Goal: Contribute content: Contribute content

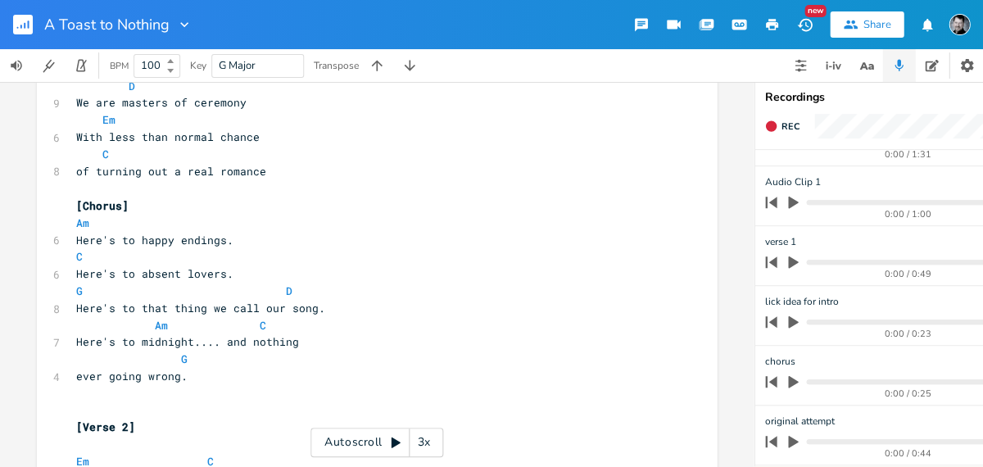
scroll to position [52, 0]
click at [795, 374] on icon "button" at bounding box center [793, 381] width 15 height 15
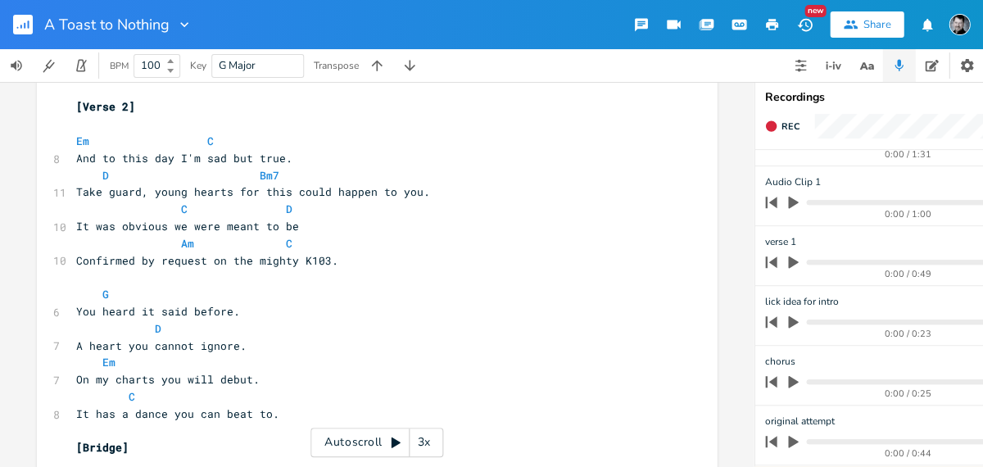
scroll to position [0, 0]
click at [791, 197] on icon "button" at bounding box center [793, 203] width 10 height 12
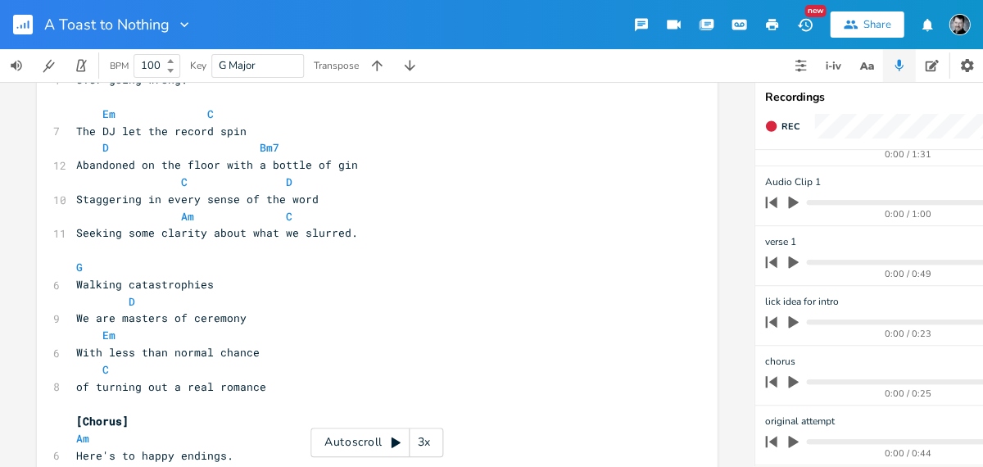
scroll to position [282, 0]
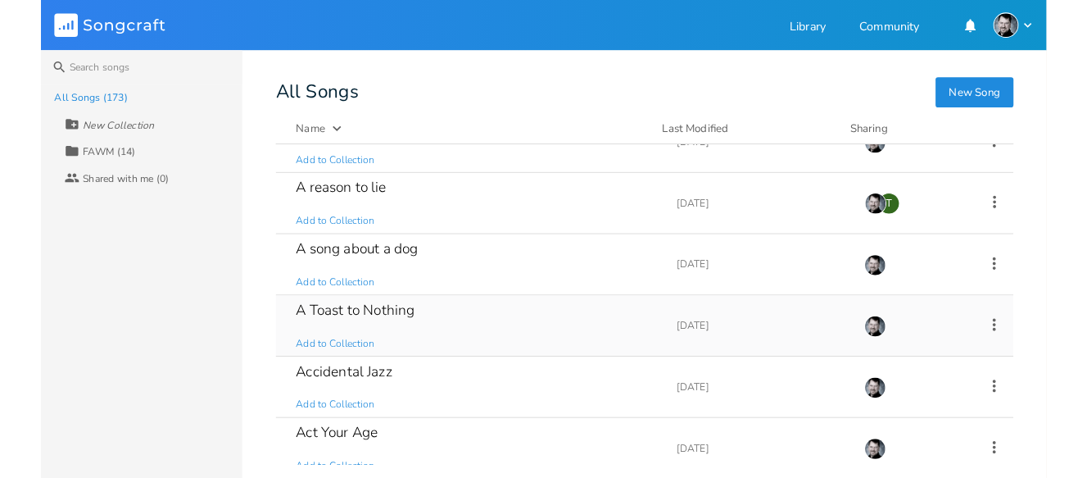
scroll to position [92, 0]
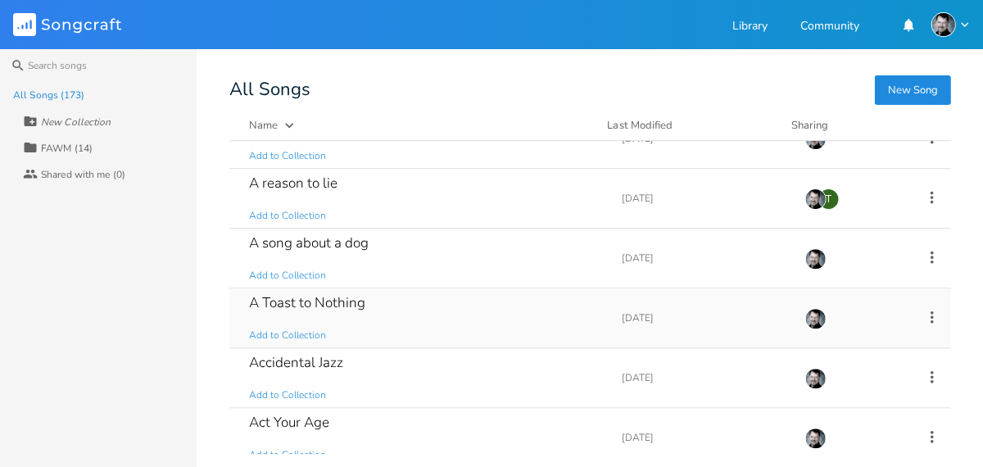
click at [330, 302] on div "A Toast to Nothing" at bounding box center [307, 303] width 116 height 14
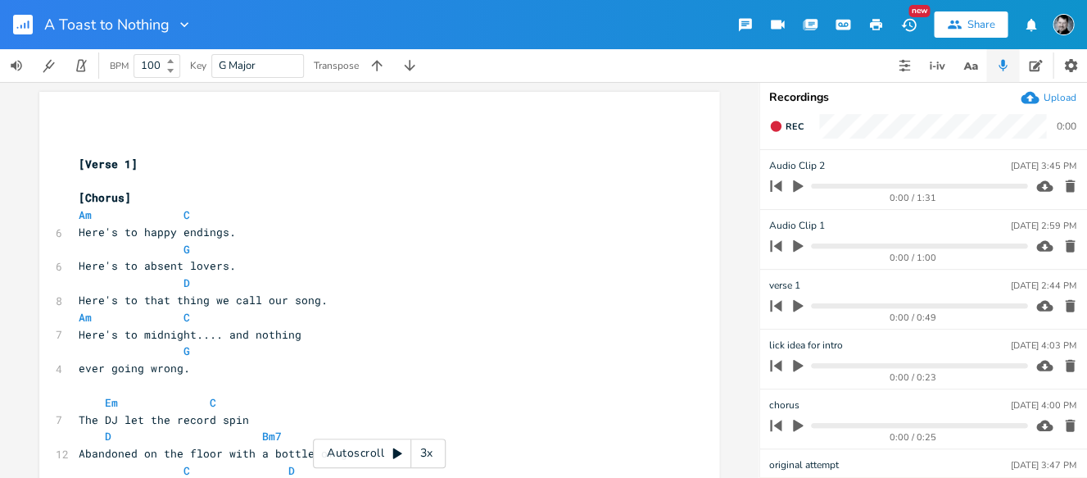
click at [797, 242] on icon "button" at bounding box center [798, 246] width 10 height 12
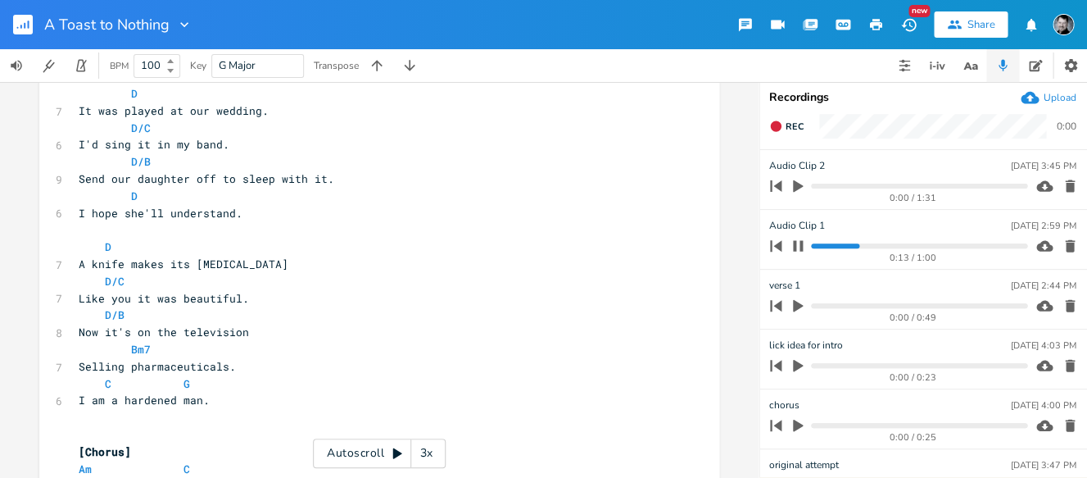
scroll to position [1227, 0]
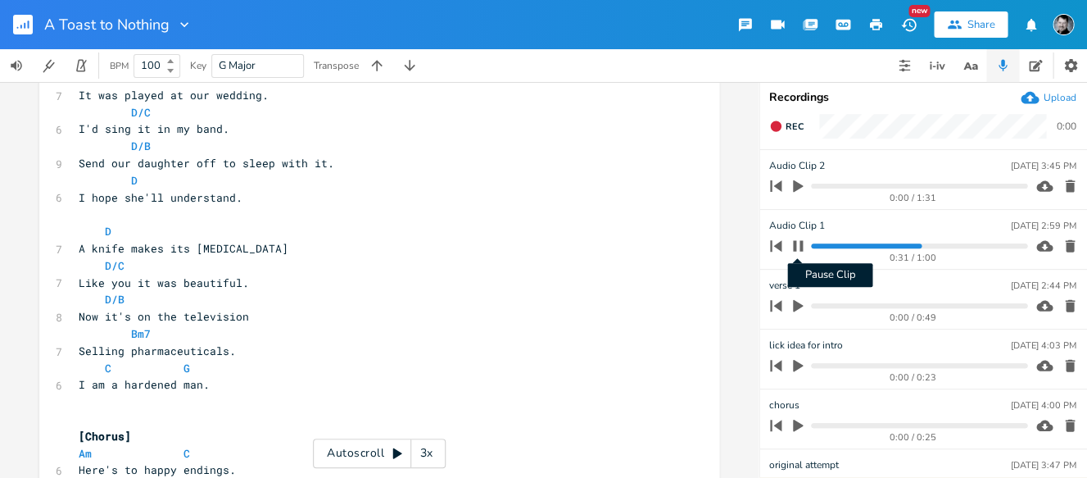
click at [800, 246] on icon "button" at bounding box center [798, 245] width 10 height 11
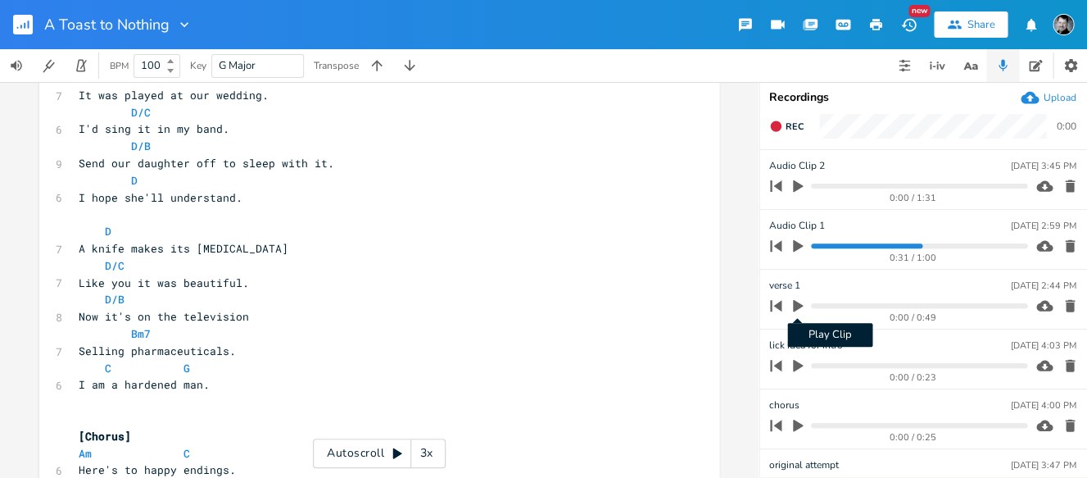
click at [795, 305] on icon "button" at bounding box center [798, 306] width 10 height 12
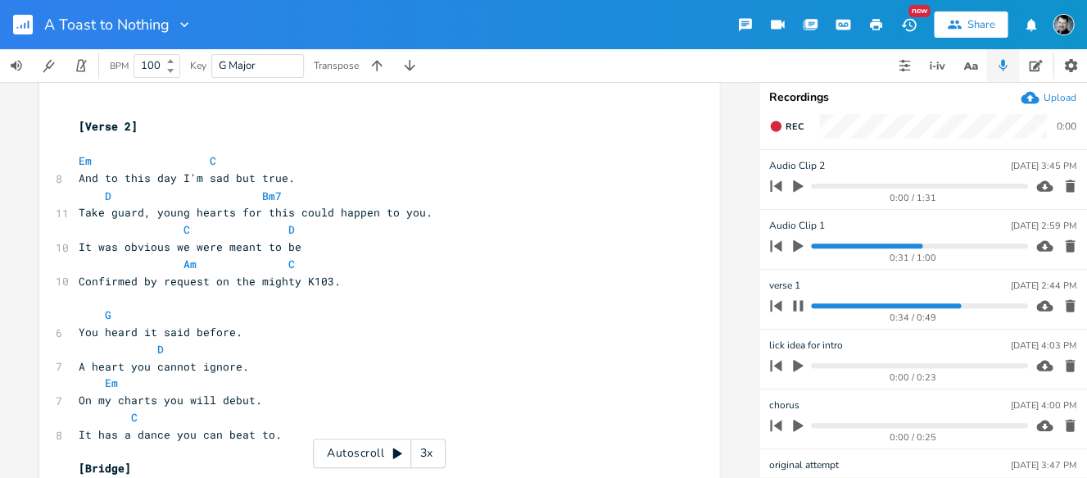
scroll to position [806, 0]
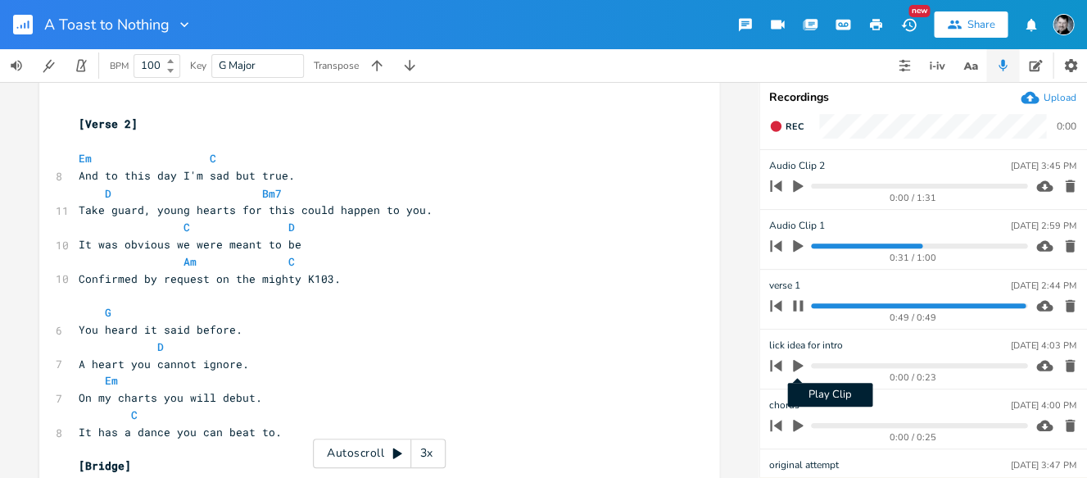
click at [798, 361] on icon "button" at bounding box center [798, 365] width 15 height 15
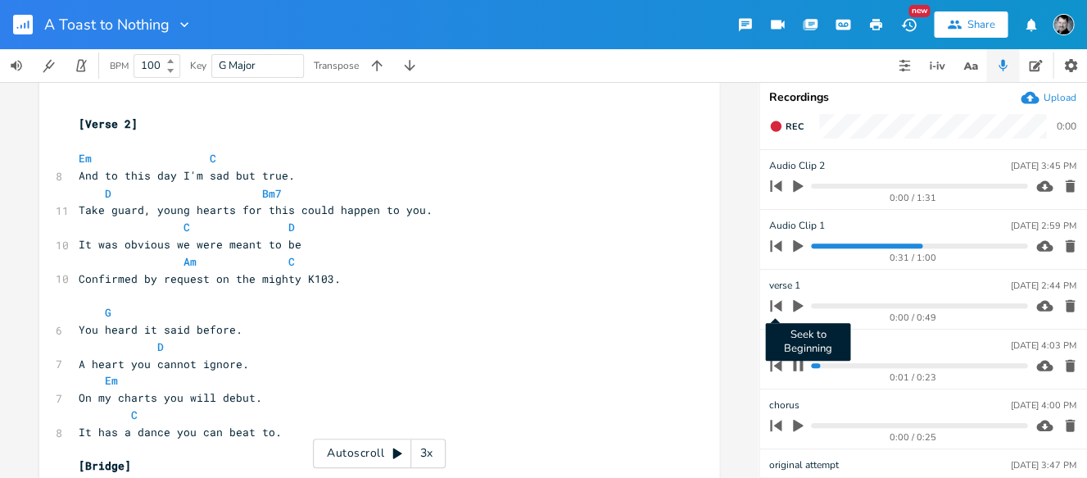
click at [779, 305] on icon "button" at bounding box center [775, 305] width 11 height 11
click at [777, 247] on icon "button" at bounding box center [775, 245] width 11 height 11
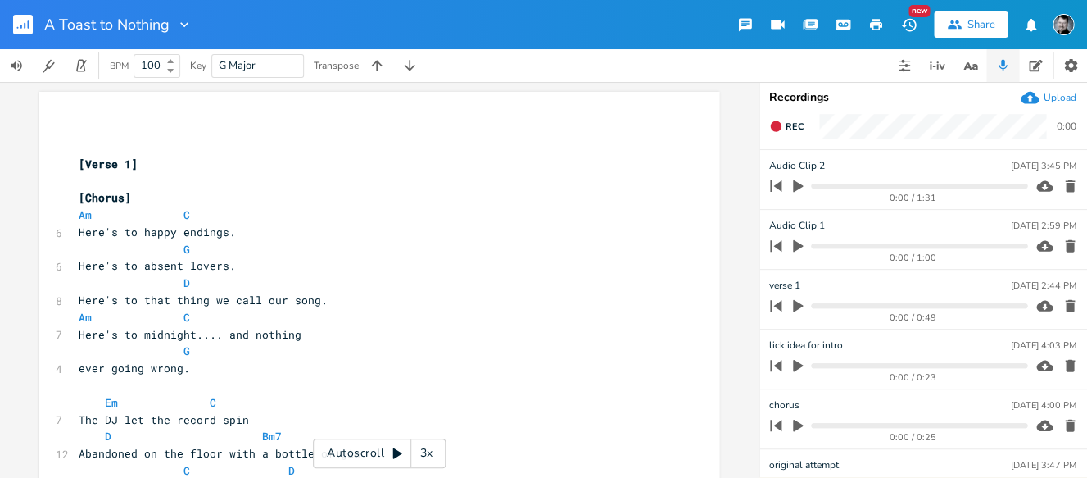
scroll to position [0, 0]
click at [26, 18] on rect "button" at bounding box center [23, 25] width 20 height 20
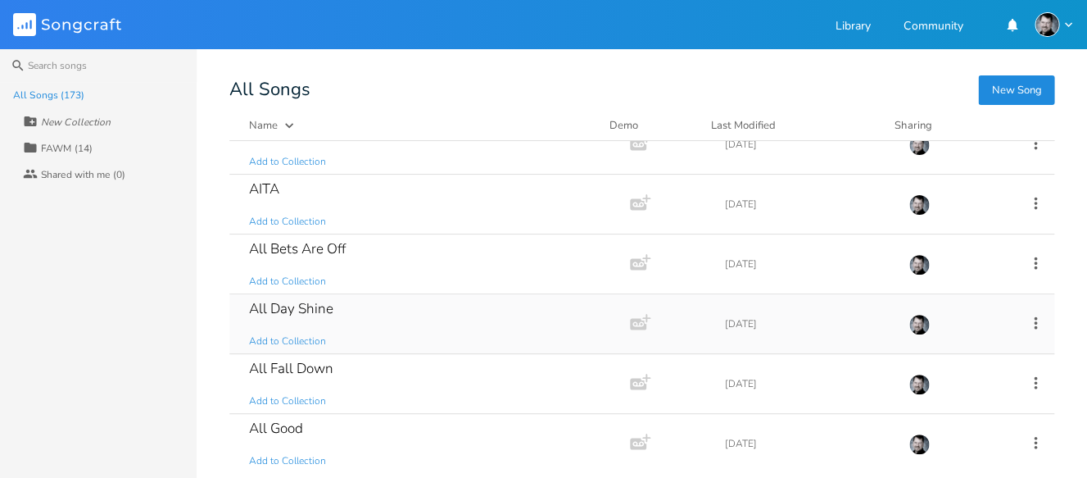
scroll to position [446, 0]
click at [323, 308] on div "All Day Shine" at bounding box center [291, 308] width 84 height 14
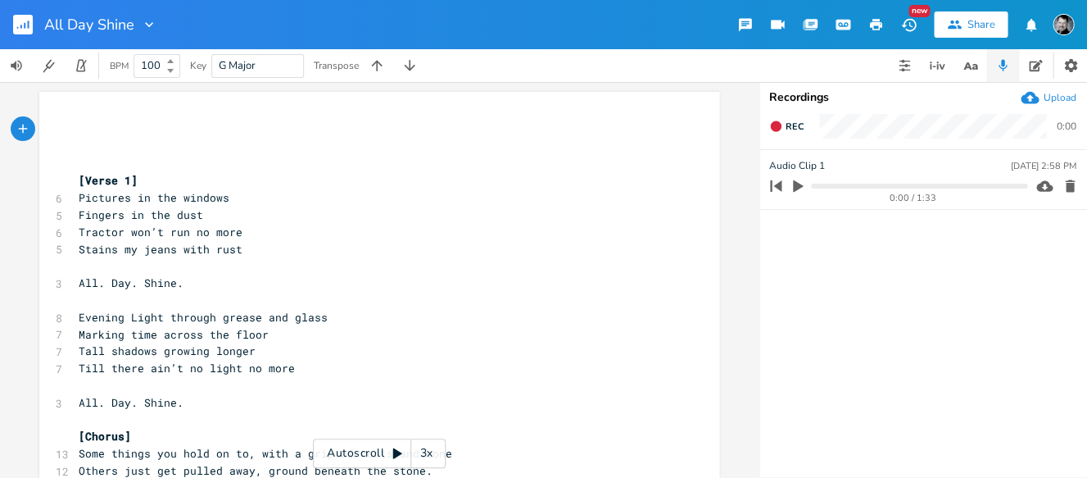
click at [803, 181] on icon "button" at bounding box center [798, 186] width 15 height 15
click at [791, 185] on icon "button" at bounding box center [797, 185] width 13 height 13
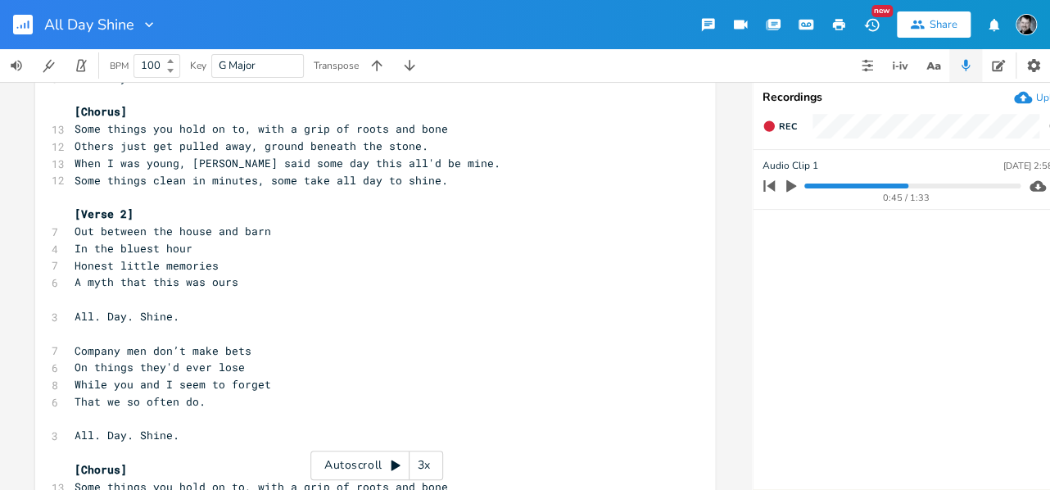
scroll to position [322, 0]
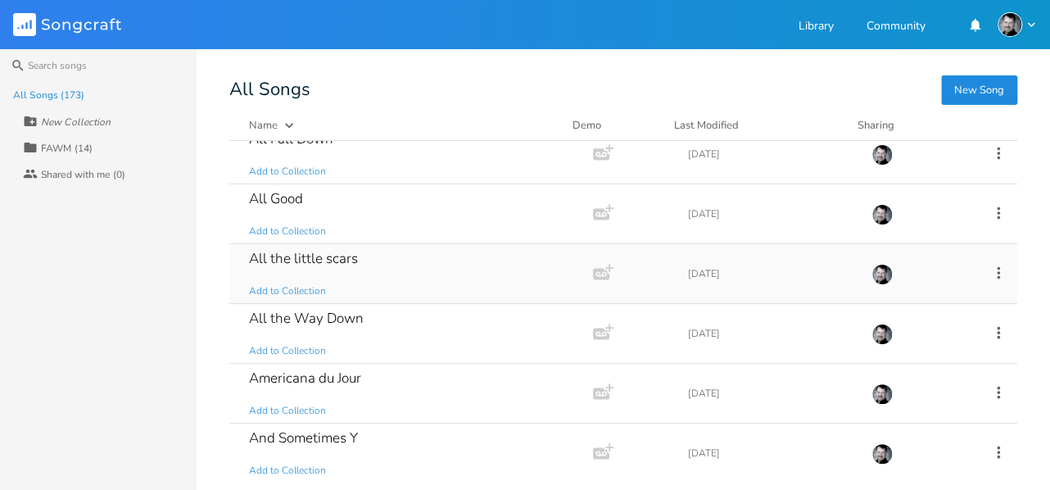
scroll to position [691, 0]
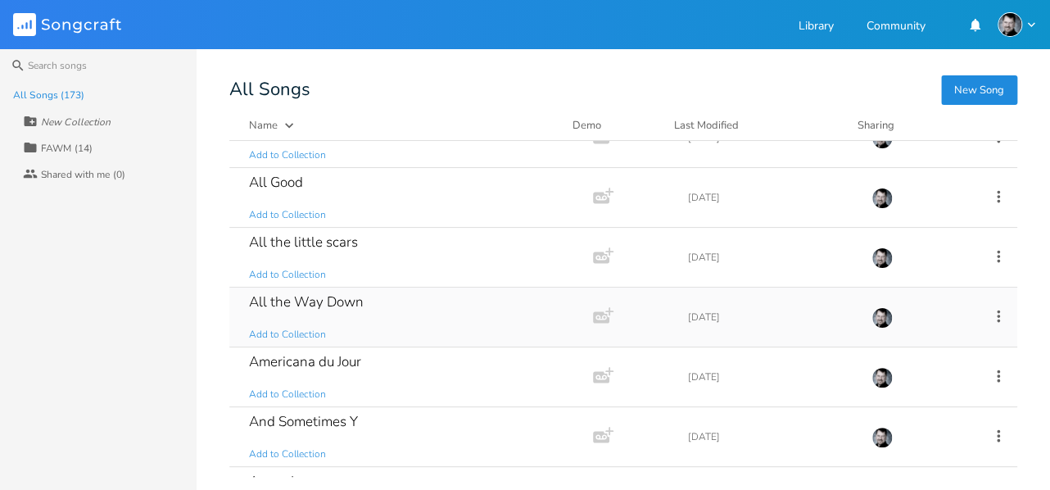
click at [316, 302] on div "All the Way Down" at bounding box center [306, 302] width 115 height 14
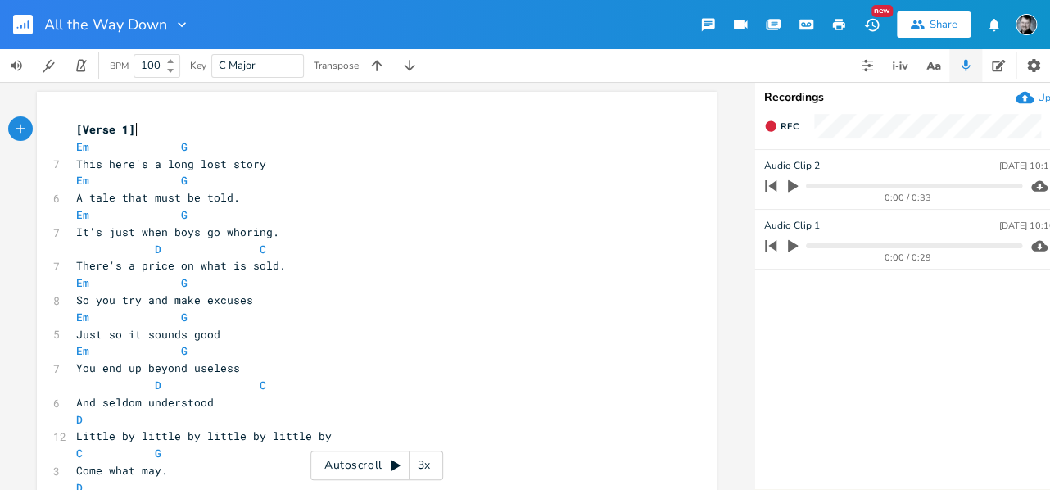
scroll to position [0, 3]
click at [786, 187] on icon "button" at bounding box center [790, 186] width 10 height 12
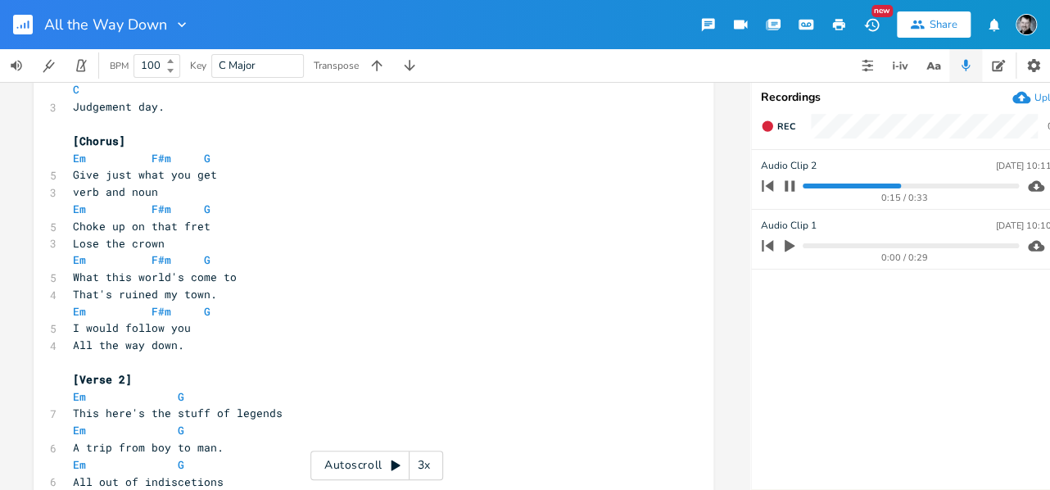
scroll to position [433, 0]
click at [788, 246] on icon "button" at bounding box center [790, 246] width 10 height 12
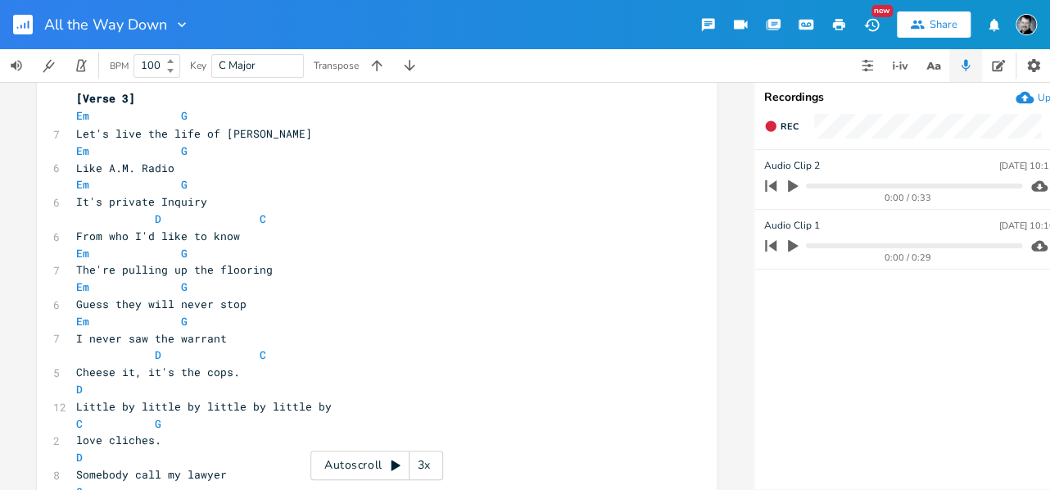
scroll to position [1262, 0]
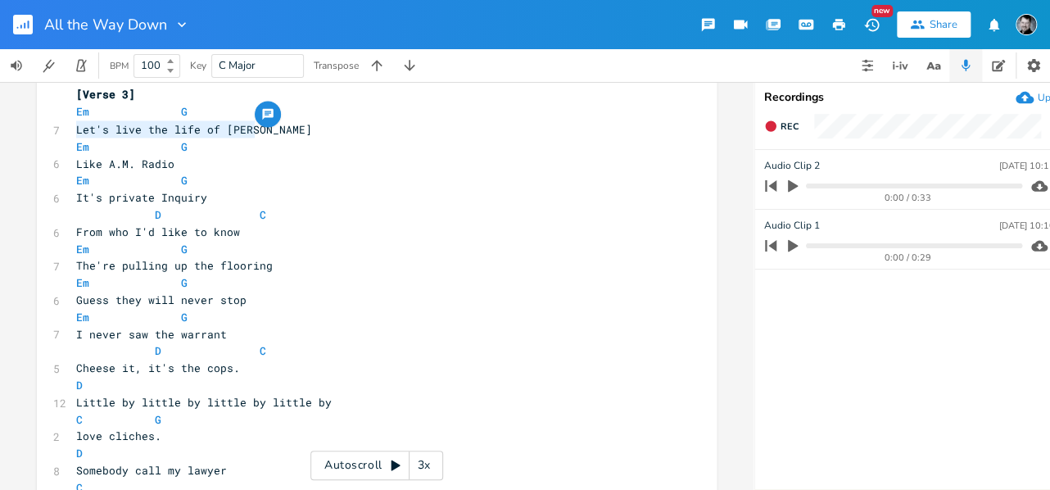
drag, startPoint x: 240, startPoint y: 128, endPoint x: 69, endPoint y: 125, distance: 171.2
click at [73, 125] on pre "Let's live the life of [PERSON_NAME]" at bounding box center [369, 128] width 592 height 17
type textarea "They say the water's rising"
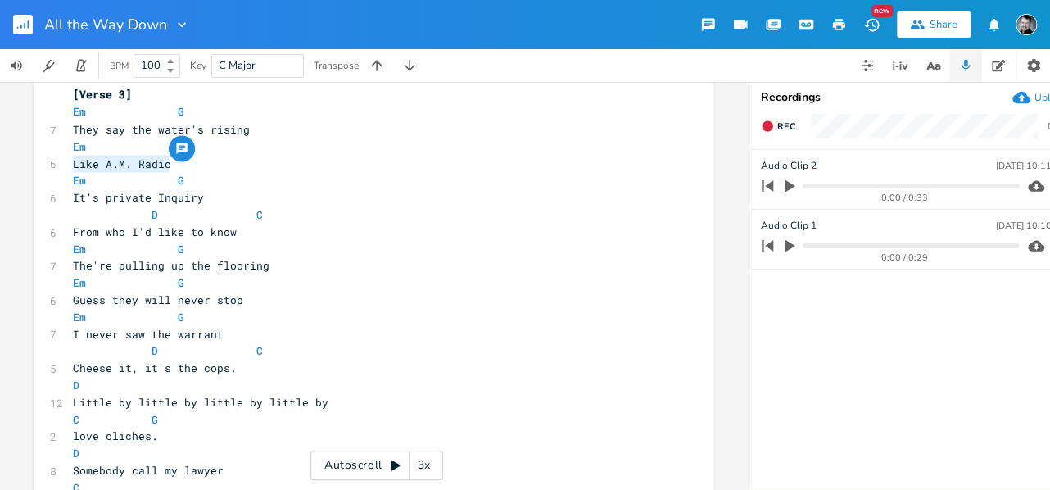
drag, startPoint x: 151, startPoint y: 161, endPoint x: 57, endPoint y: 161, distance: 94.2
type textarea "OU"
type textarea "ur home is going to floow"
type textarea "d."
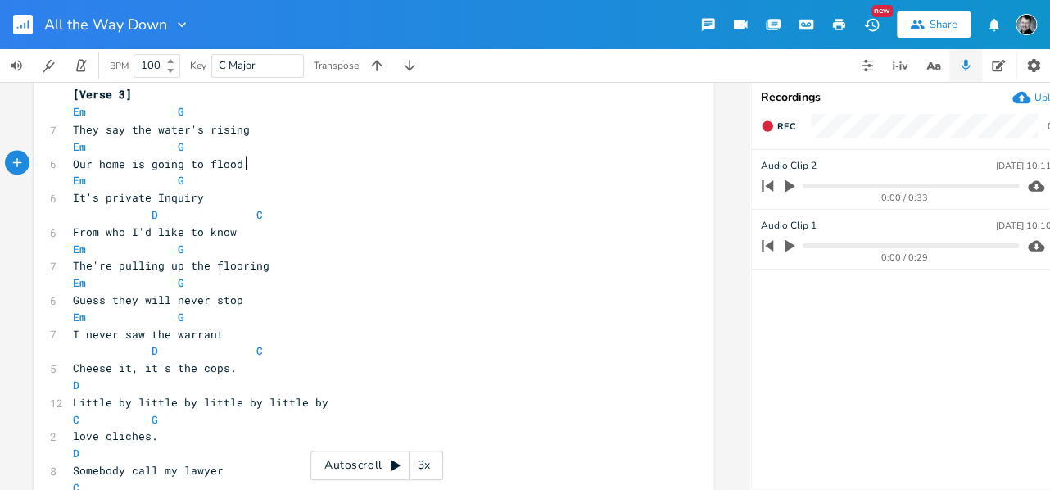
scroll to position [0, 7]
drag, startPoint x: 242, startPoint y: 229, endPoint x: 65, endPoint y: 229, distance: 177.8
click at [70, 229] on pre "From who I'd like to know" at bounding box center [366, 231] width 592 height 17
type textarea "R"
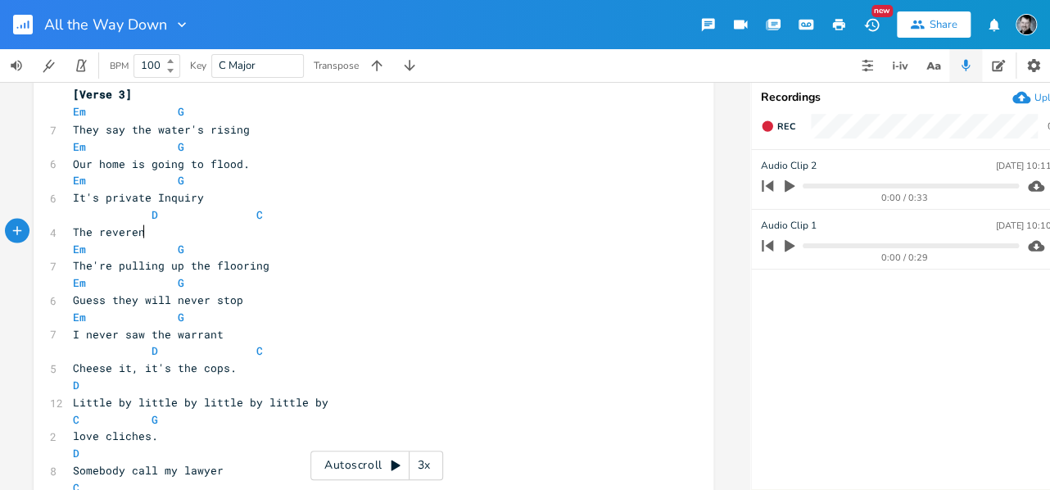
type textarea "The reverends"
type textarea "'s out for blood"
click at [941, 62] on icon "button" at bounding box center [933, 66] width 20 height 20
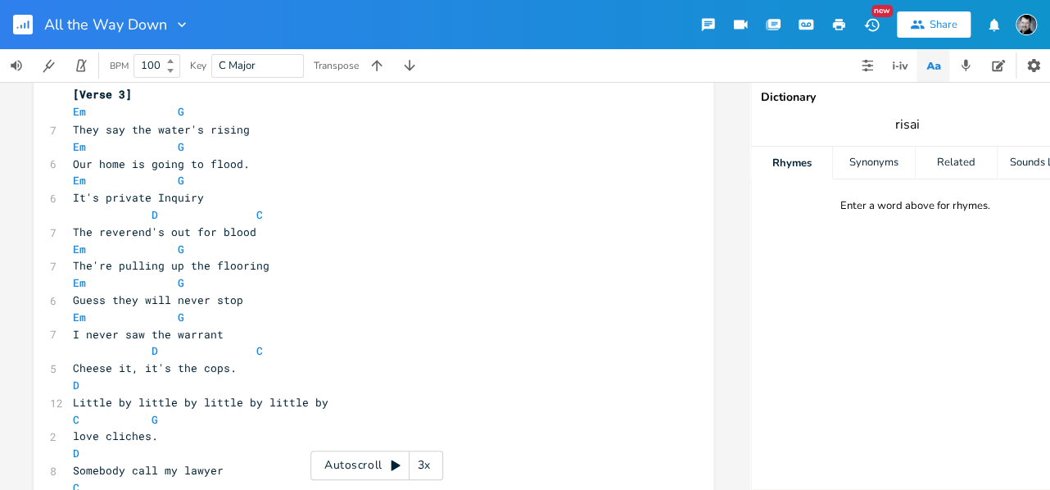
scroll to position [0, 2]
type input "risinfg"
click at [950, 120] on span "risinfg" at bounding box center [919, 124] width 328 height 29
click at [945, 120] on span "risinfg" at bounding box center [919, 124] width 328 height 29
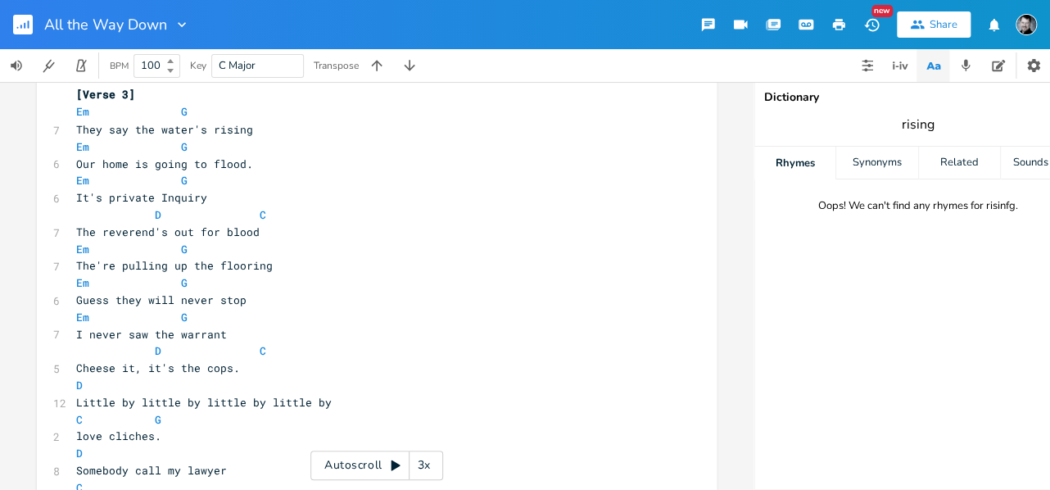
type input "rising"
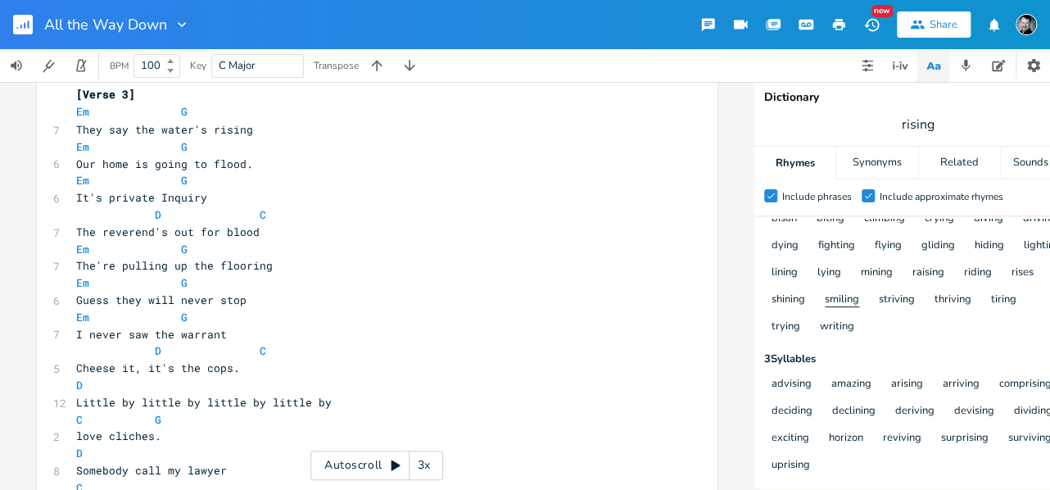
scroll to position [43, 0]
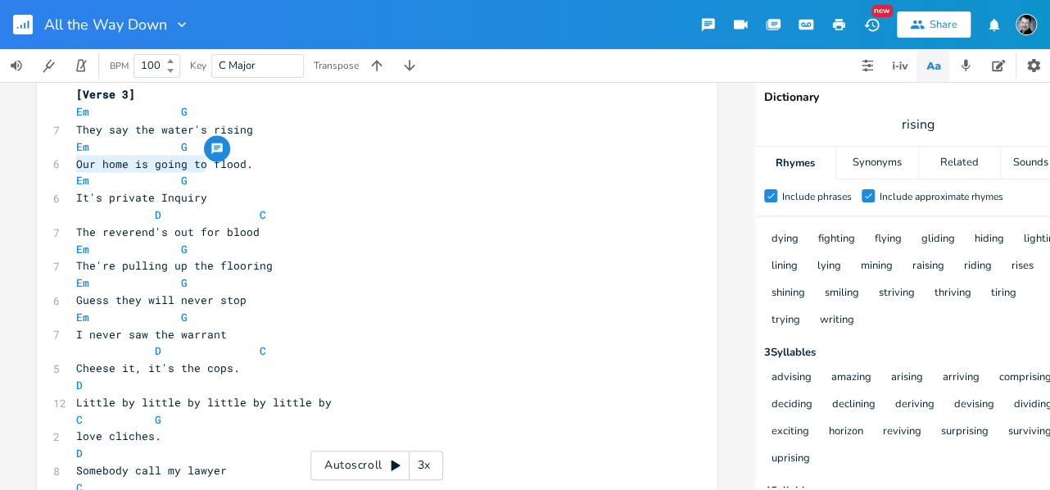
drag, startPoint x: 70, startPoint y: 162, endPoint x: 197, endPoint y: 165, distance: 126.2
click at [197, 165] on span "Our home is going to flood." at bounding box center [164, 163] width 177 height 15
type textarea "Baptized in"
type textarea "bitter"
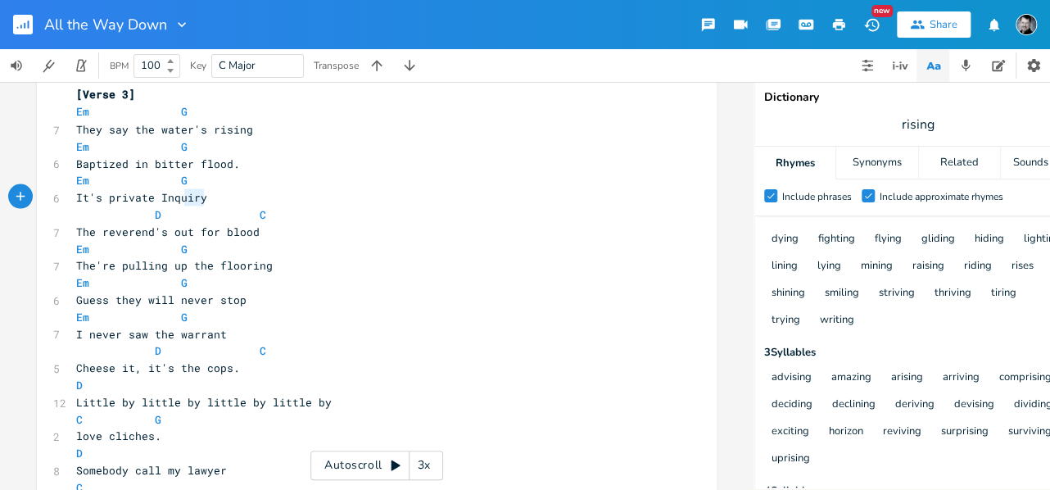
type textarea "It's private Inquiry"
drag, startPoint x: 206, startPoint y: 197, endPoint x: 61, endPoint y: 199, distance: 145.0
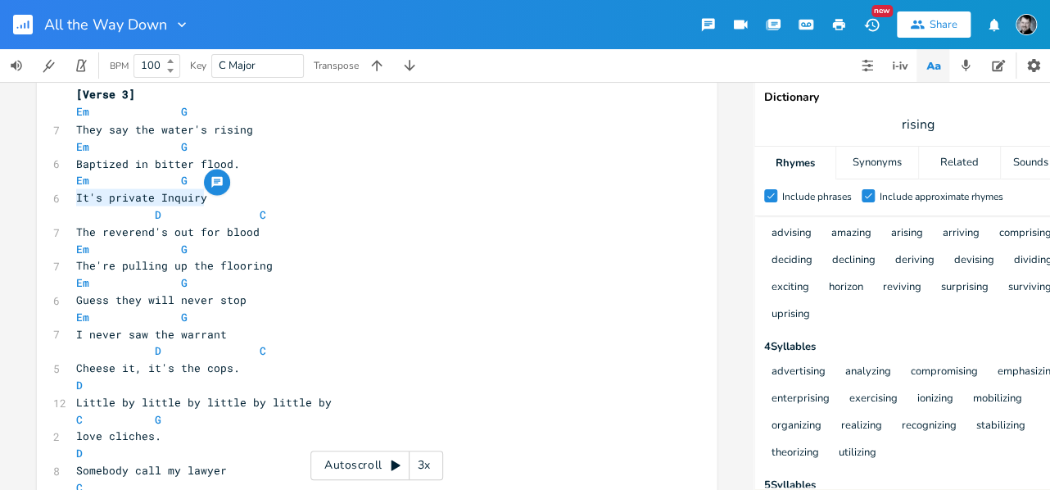
scroll to position [197, 0]
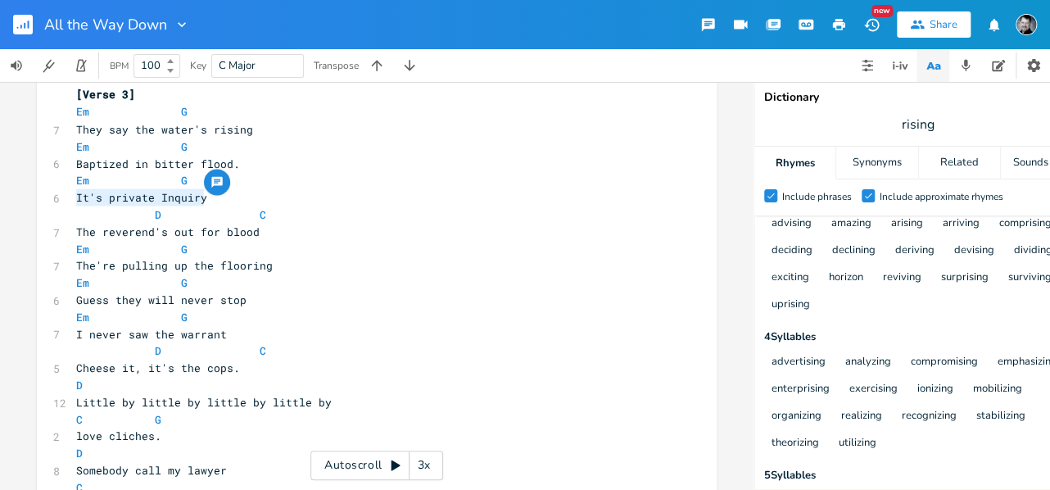
click at [205, 199] on pre "It's private Inquiry" at bounding box center [369, 196] width 592 height 17
type textarea "It's private Inquiry"
drag, startPoint x: 205, startPoint y: 198, endPoint x: 70, endPoint y: 199, distance: 135.2
click at [73, 199] on pre "It's private Inquiry" at bounding box center [369, 196] width 592 height 17
click at [184, 202] on span "It's private Inquiry" at bounding box center [141, 196] width 131 height 15
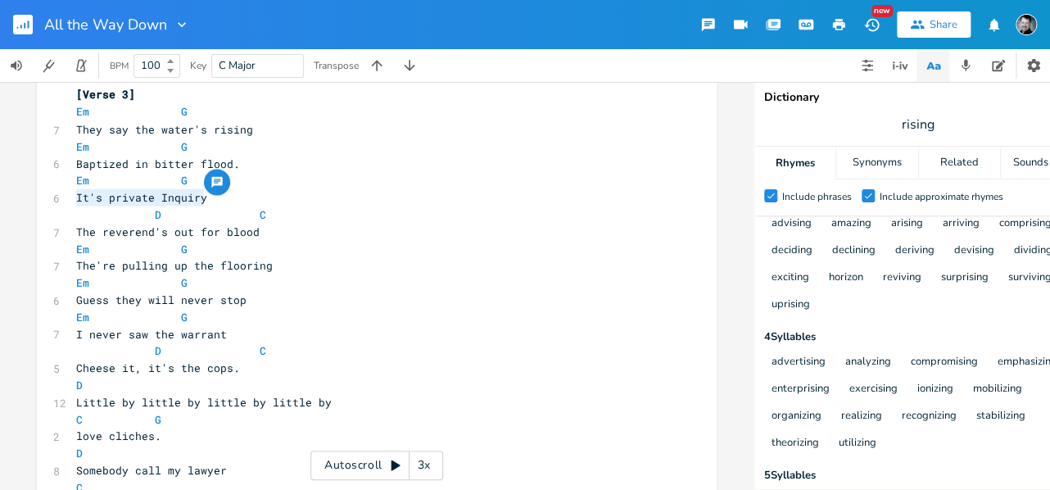
scroll to position [0, 72]
drag, startPoint x: 201, startPoint y: 197, endPoint x: 105, endPoint y: 197, distance: 95.9
click at [105, 197] on pre "It's private Inquiry" at bounding box center [369, 196] width 592 height 17
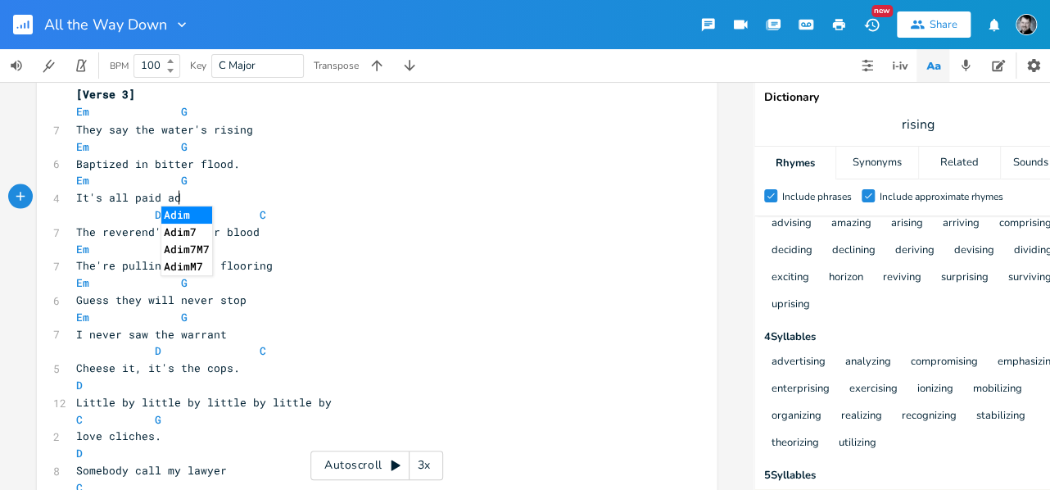
type textarea "all paid adt"
type textarea "vertising."
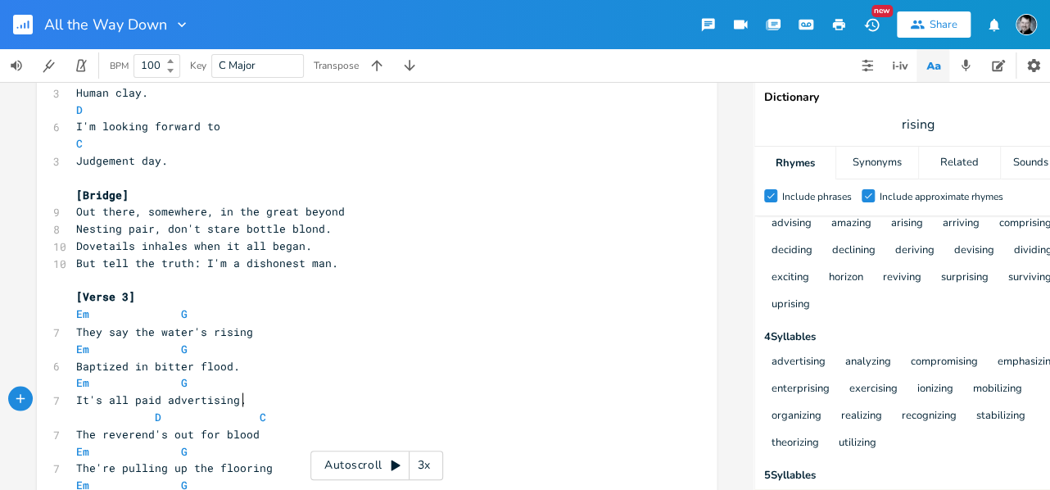
scroll to position [1101, 0]
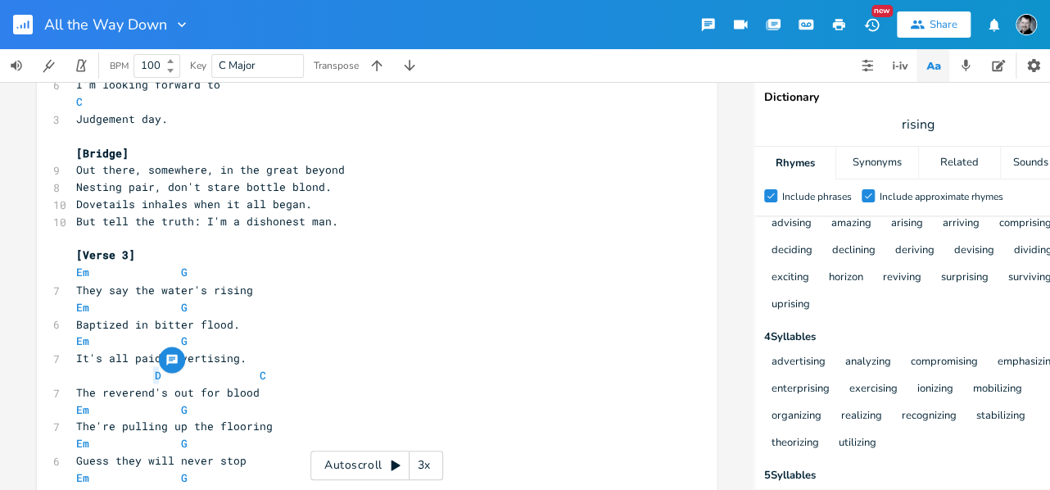
drag, startPoint x: 161, startPoint y: 376, endPoint x: 143, endPoint y: 376, distance: 18.0
click at [143, 376] on span "D C" at bounding box center [171, 374] width 190 height 15
type textarea "Em"
click at [252, 375] on pre "Em C" at bounding box center [369, 374] width 592 height 17
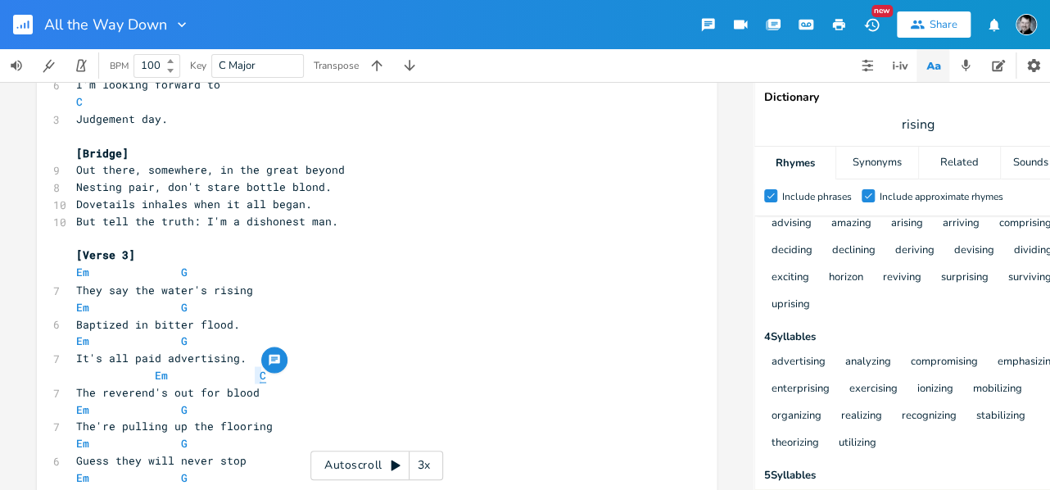
type textarea "G"
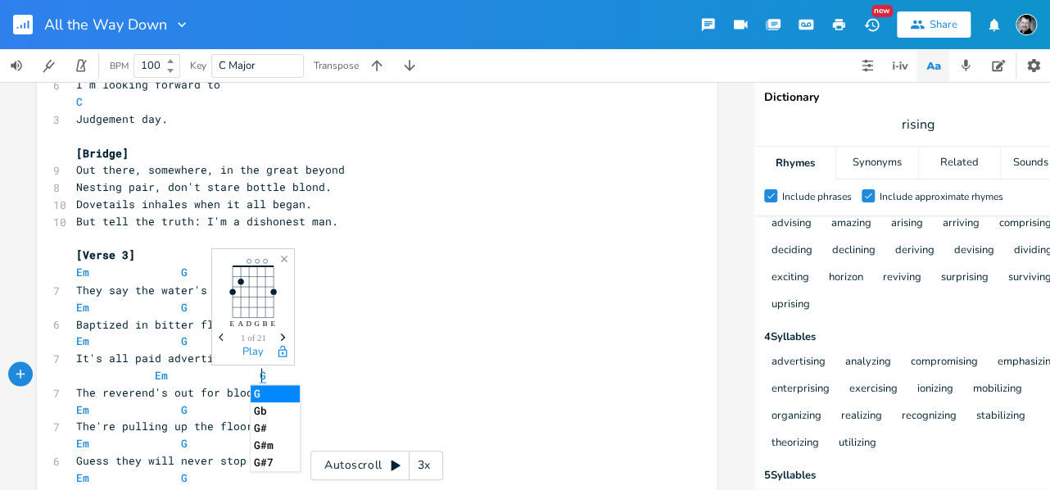
click at [260, 374] on span "G" at bounding box center [263, 375] width 7 height 16
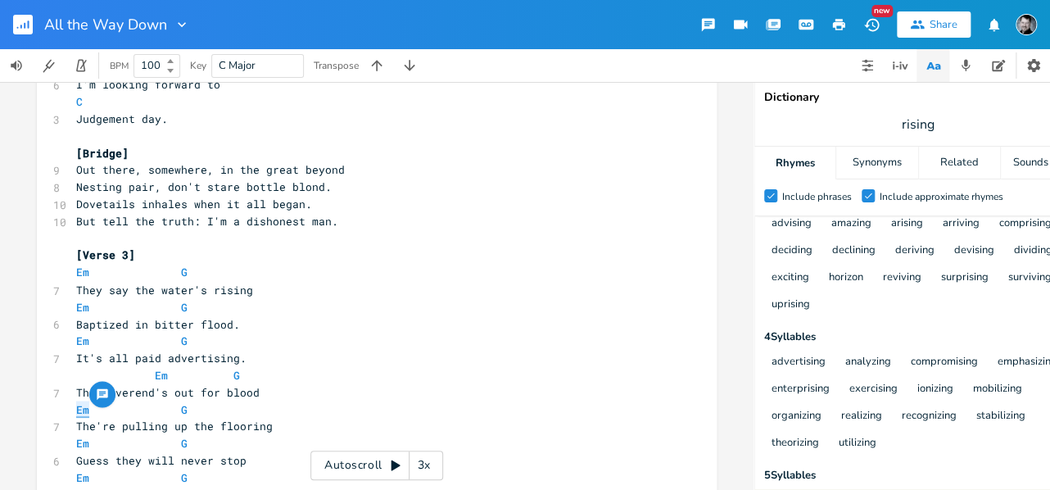
drag, startPoint x: 88, startPoint y: 413, endPoint x: 74, endPoint y: 410, distance: 14.9
click at [76, 410] on span "Em G" at bounding box center [131, 408] width 111 height 15
type textarea "D"
drag, startPoint x: 191, startPoint y: 409, endPoint x: 172, endPoint y: 411, distance: 19.0
click at [172, 411] on pre "D G" at bounding box center [369, 409] width 592 height 17
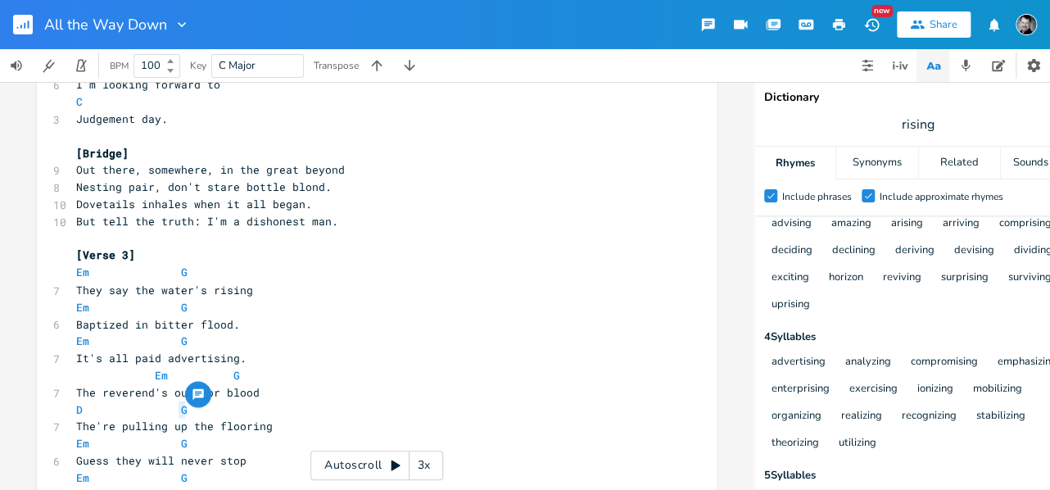
type textarea "C"
drag, startPoint x: 82, startPoint y: 442, endPoint x: 70, endPoint y: 442, distance: 12.3
click at [73, 442] on pre "Em G" at bounding box center [369, 442] width 592 height 17
type textarea "D"
click at [149, 444] on pre "D G" at bounding box center [369, 442] width 592 height 17
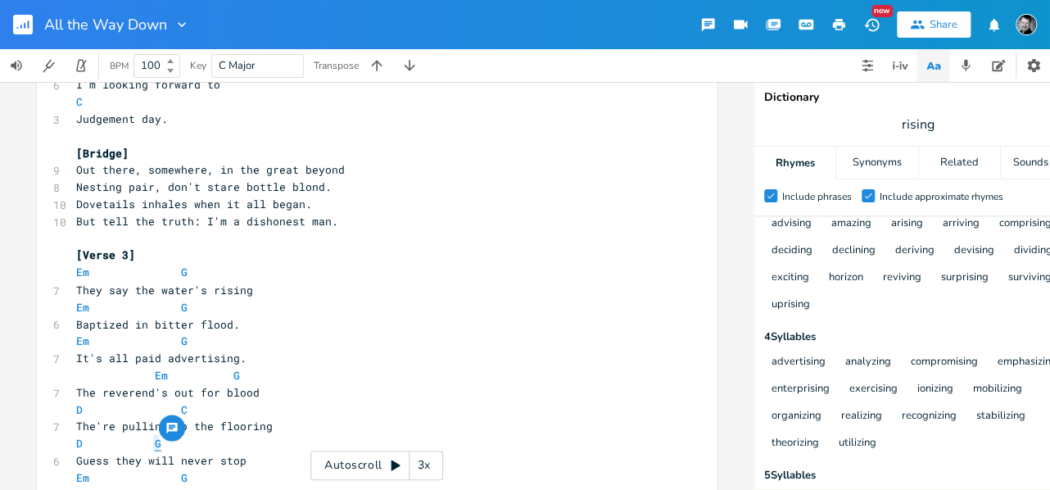
type textarea "C"
click at [147, 446] on span at bounding box center [142, 442] width 26 height 17
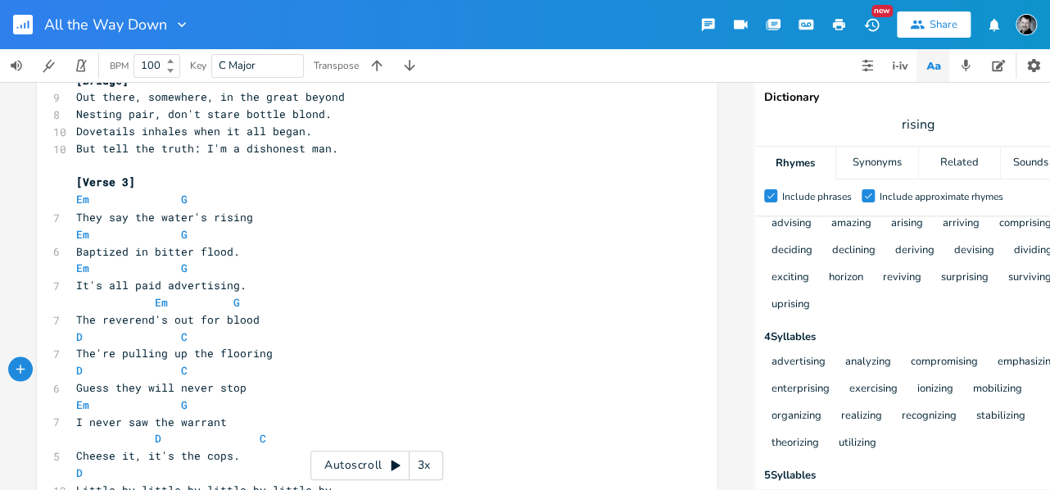
scroll to position [0, 9]
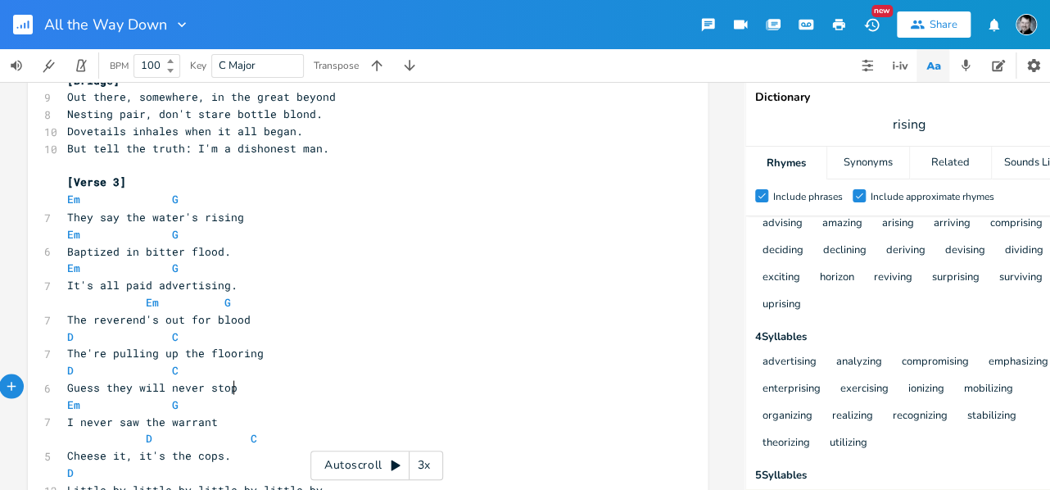
click at [231, 390] on pre "Guess they will never stop" at bounding box center [360, 386] width 592 height 17
type textarea "s"
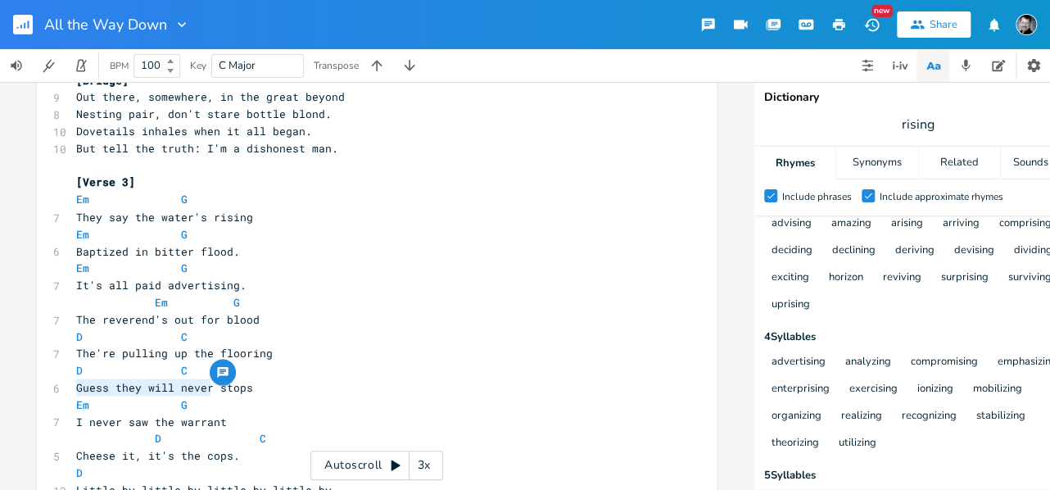
drag, startPoint x: 206, startPoint y: 389, endPoint x: 75, endPoint y: 392, distance: 130.3
click at [76, 390] on span "Guess they will never stops" at bounding box center [164, 386] width 177 height 15
type textarea "They're [MEDICAL_DATA] the"
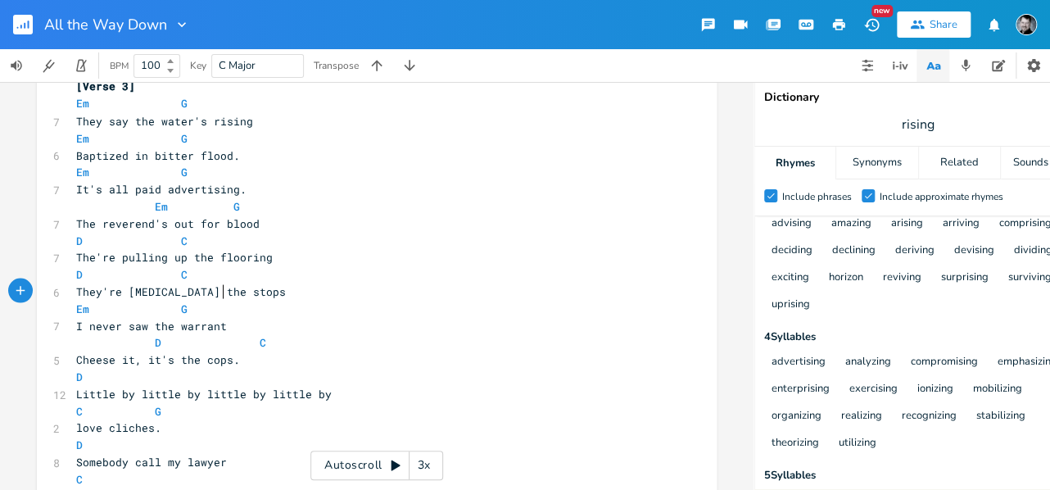
scroll to position [1271, 0]
drag, startPoint x: 218, startPoint y: 344, endPoint x: 66, endPoint y: 342, distance: 151.6
type textarea "Em"
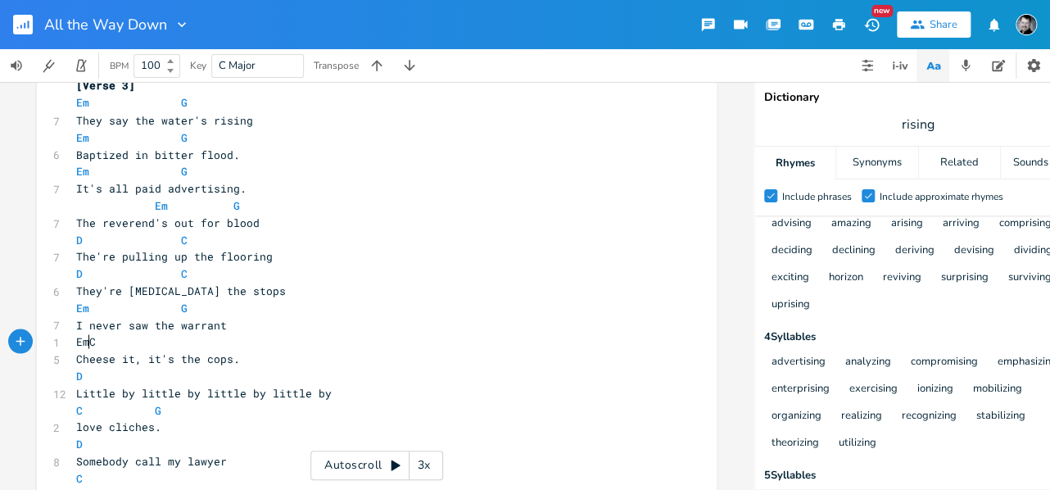
click at [92, 341] on pre "EmC" at bounding box center [369, 341] width 592 height 17
type textarea "G"
type textarea "Em"
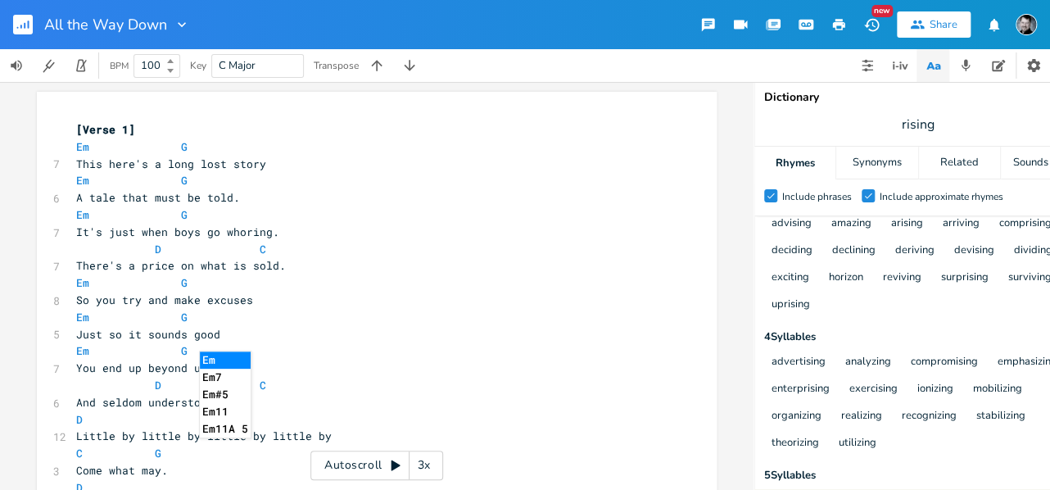
scroll to position [0, 0]
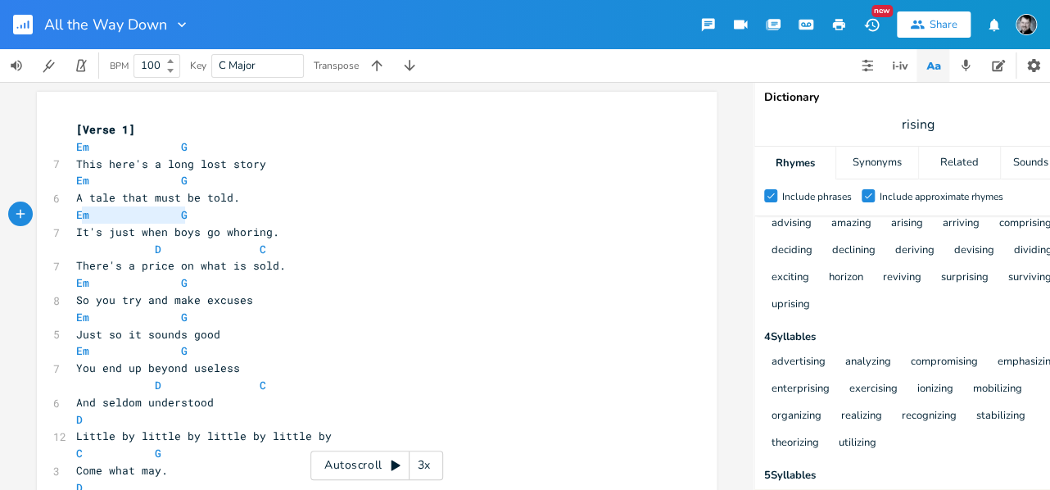
type textarea "Em G"
drag, startPoint x: 193, startPoint y: 211, endPoint x: 66, endPoint y: 215, distance: 127.9
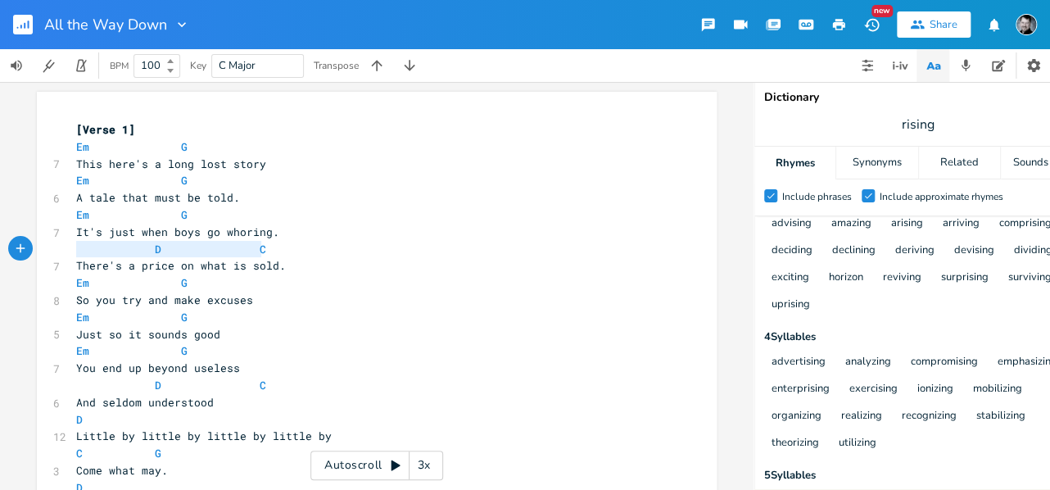
drag, startPoint x: 120, startPoint y: 250, endPoint x: 37, endPoint y: 249, distance: 83.6
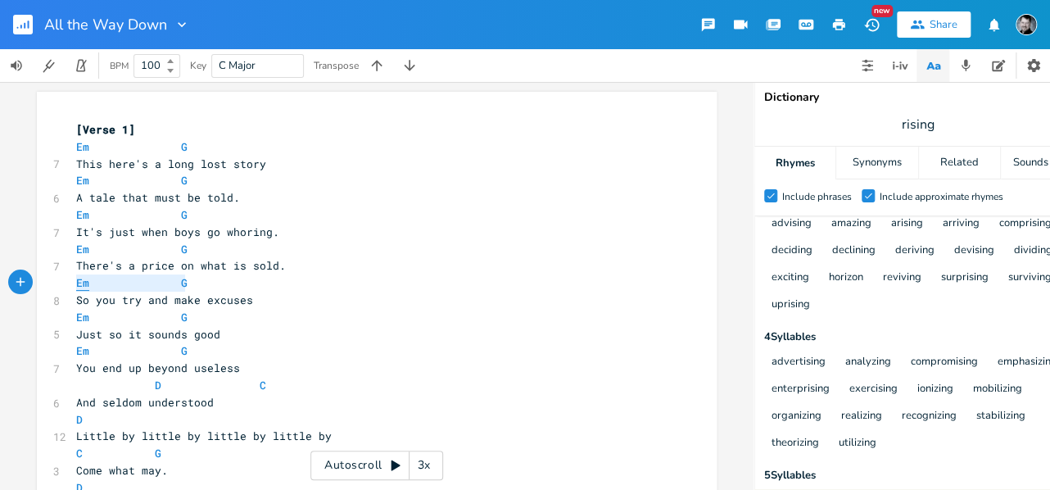
drag, startPoint x: 173, startPoint y: 287, endPoint x: 70, endPoint y: 284, distance: 102.4
click at [76, 284] on span "Em G" at bounding box center [131, 282] width 111 height 15
type textarea "D"
type textarea "C"
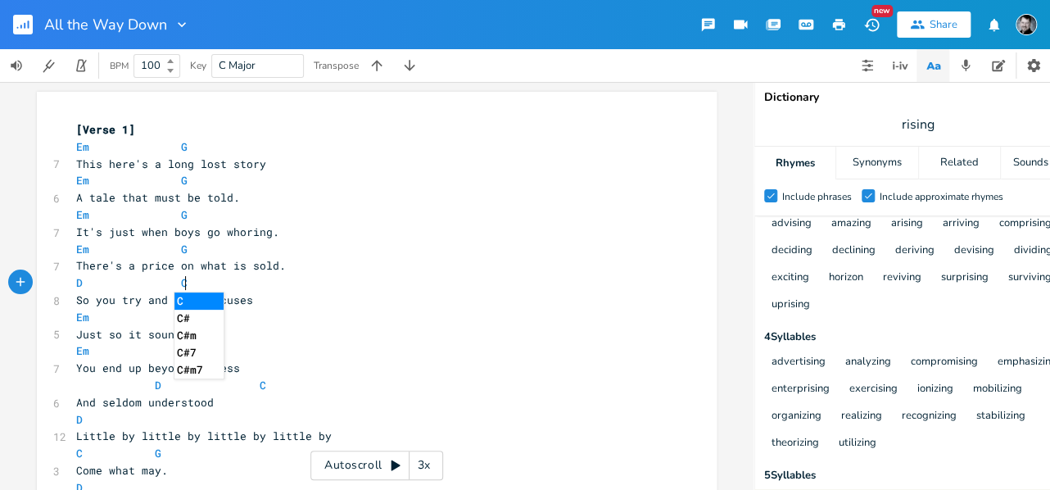
click at [283, 324] on pre "Em G" at bounding box center [369, 317] width 592 height 17
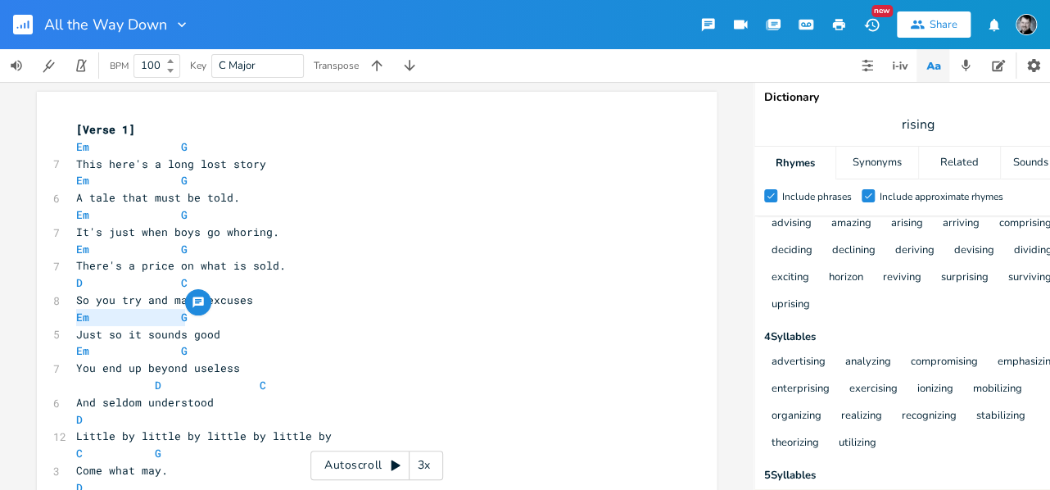
drag, startPoint x: 134, startPoint y: 323, endPoint x: 53, endPoint y: 324, distance: 80.3
type textarea "D"
type textarea "C"
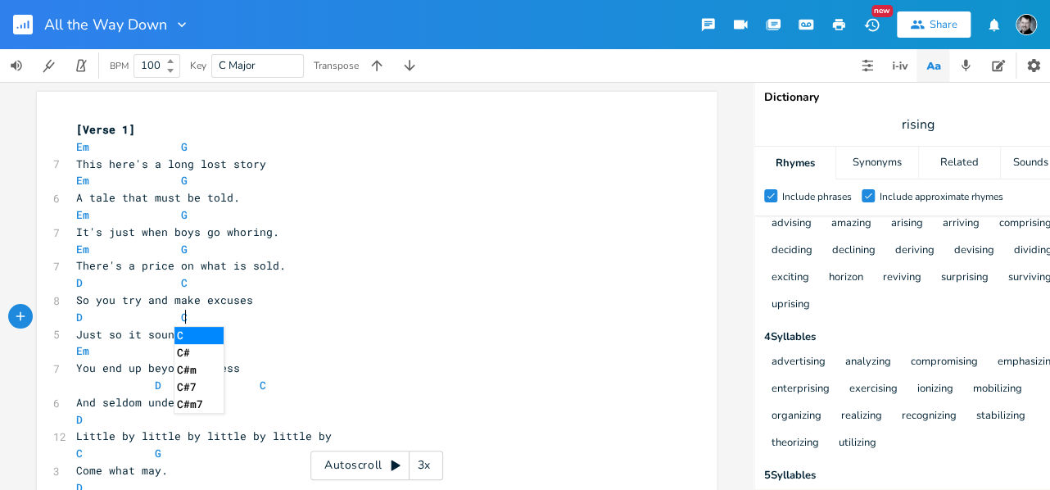
click at [348, 312] on pre "D C" at bounding box center [369, 317] width 592 height 17
type textarea "D C"
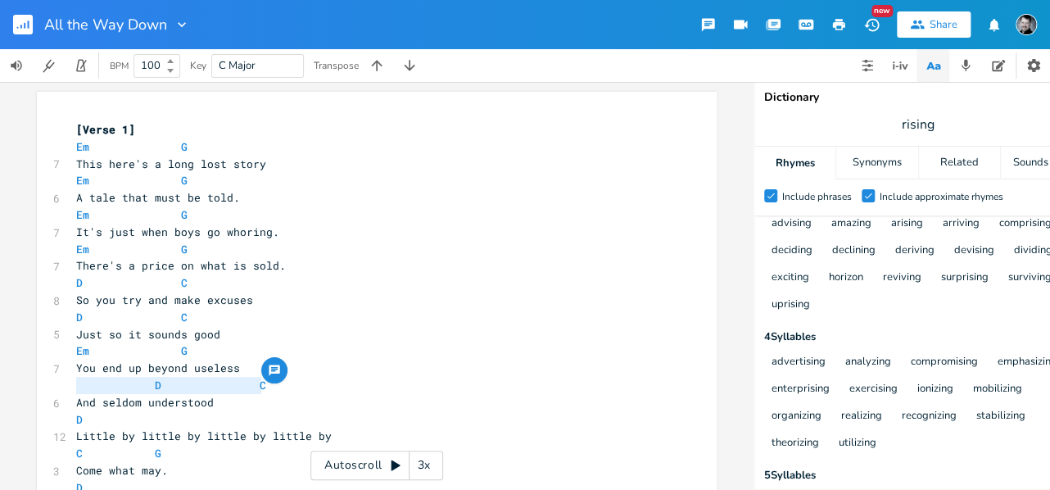
drag, startPoint x: 267, startPoint y: 380, endPoint x: 43, endPoint y: 388, distance: 224.6
type textarea "Em"
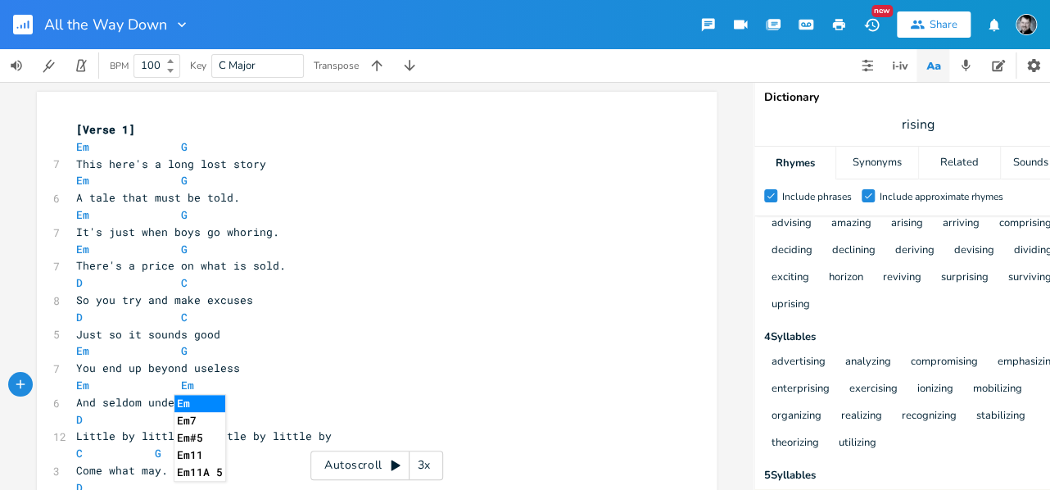
click at [297, 366] on pre "You end up beyond useless" at bounding box center [369, 368] width 592 height 17
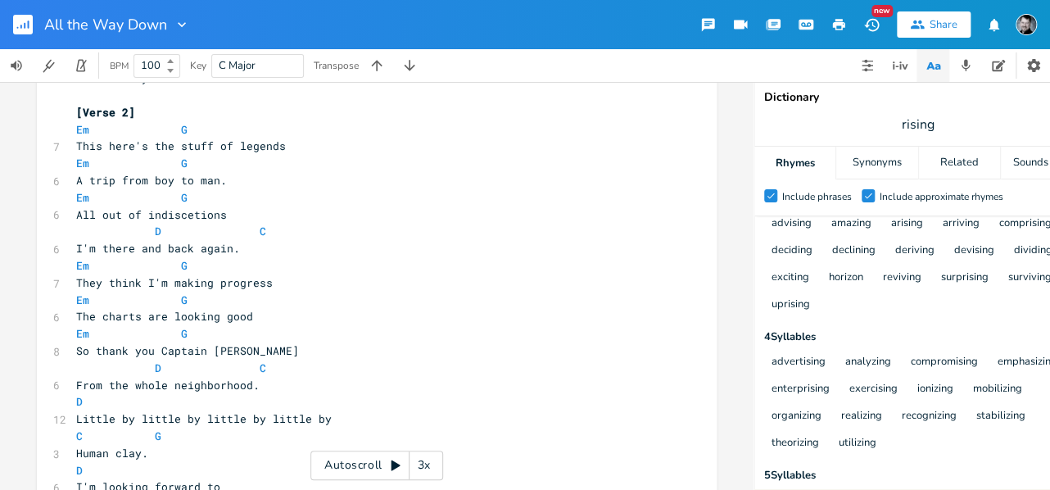
scroll to position [700, 0]
type textarea "Em G"
drag, startPoint x: 190, startPoint y: 198, endPoint x: 69, endPoint y: 193, distance: 121.3
click at [73, 193] on pre "Em G" at bounding box center [369, 196] width 592 height 17
type textarea "D C"
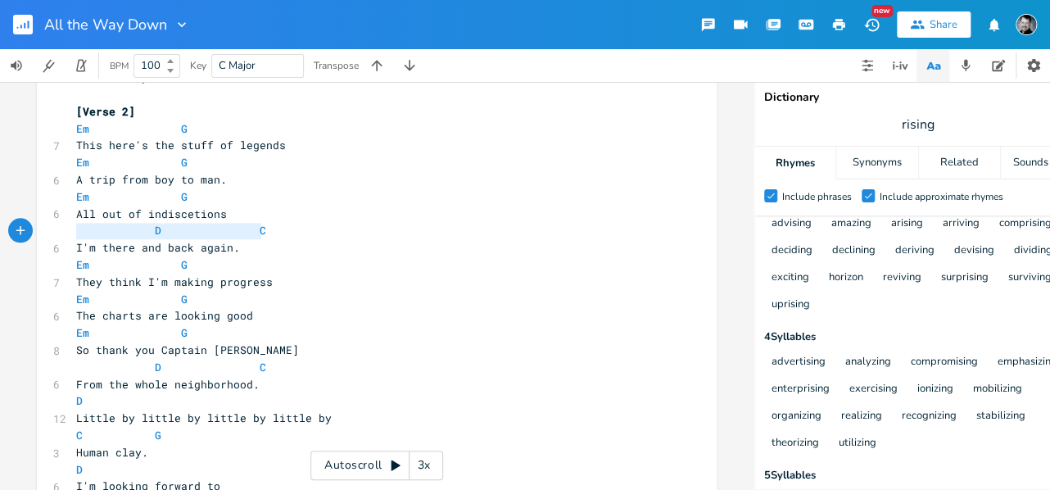
drag, startPoint x: 264, startPoint y: 232, endPoint x: 50, endPoint y: 226, distance: 213.9
click at [50, 226] on div "D C x [Verse 1] Em G 7 This here's a long lost story Em G 6 A tale that must be…" at bounding box center [377, 389] width 680 height 1995
paste textarea
click at [229, 262] on pre "Em G" at bounding box center [369, 264] width 592 height 17
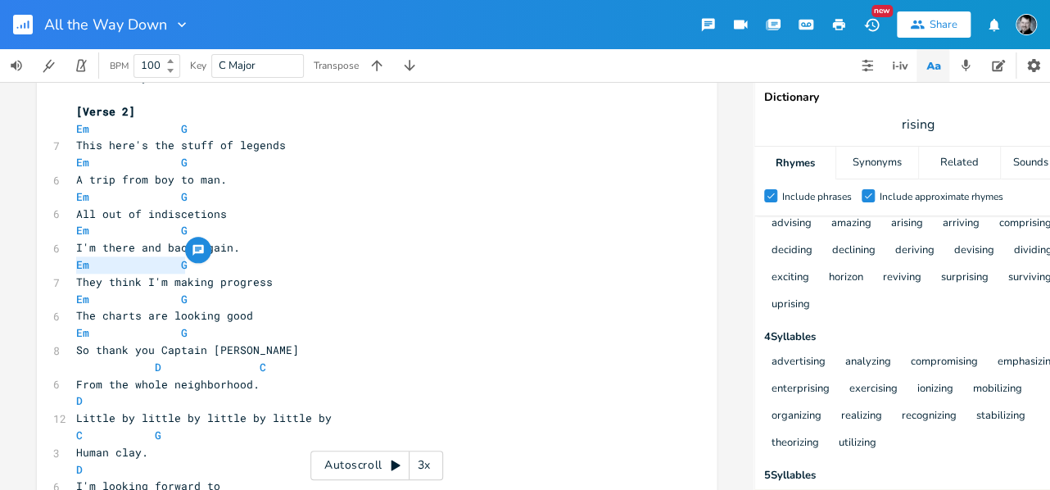
drag, startPoint x: 168, startPoint y: 262, endPoint x: 69, endPoint y: 261, distance: 99.1
click at [73, 261] on pre "Em G" at bounding box center [369, 264] width 592 height 17
type textarea "D"
type textarea "C"
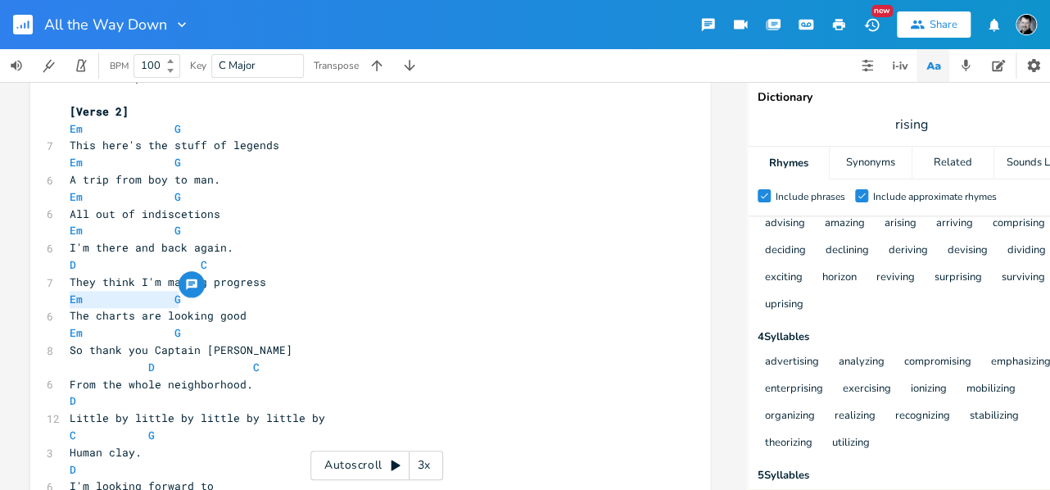
drag, startPoint x: 125, startPoint y: 298, endPoint x: 57, endPoint y: 300, distance: 67.2
click at [57, 300] on div "Em G x [Verse 1] Em G 7 This here's a long lost story Em G 6 A tale that must b…" at bounding box center [370, 389] width 680 height 1995
type textarea "D"
type textarea "C"
drag, startPoint x: 362, startPoint y: 322, endPoint x: 342, endPoint y: 338, distance: 25.1
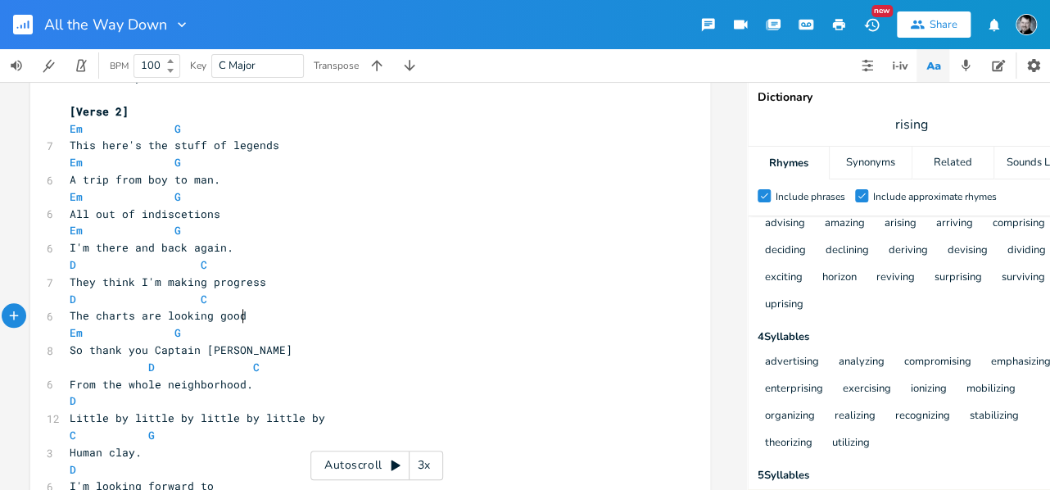
click at [363, 322] on pre "The charts are looking good" at bounding box center [362, 315] width 592 height 17
drag, startPoint x: 275, startPoint y: 367, endPoint x: 74, endPoint y: 372, distance: 201.6
click at [71, 373] on pre "D C" at bounding box center [362, 367] width 592 height 17
type textarea "Em"
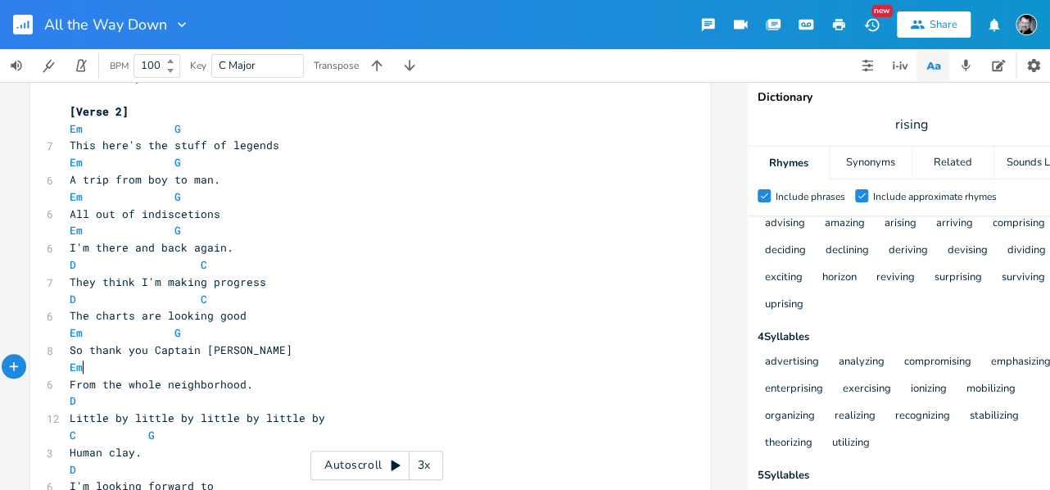
scroll to position [0, 13]
type textarea "Em"
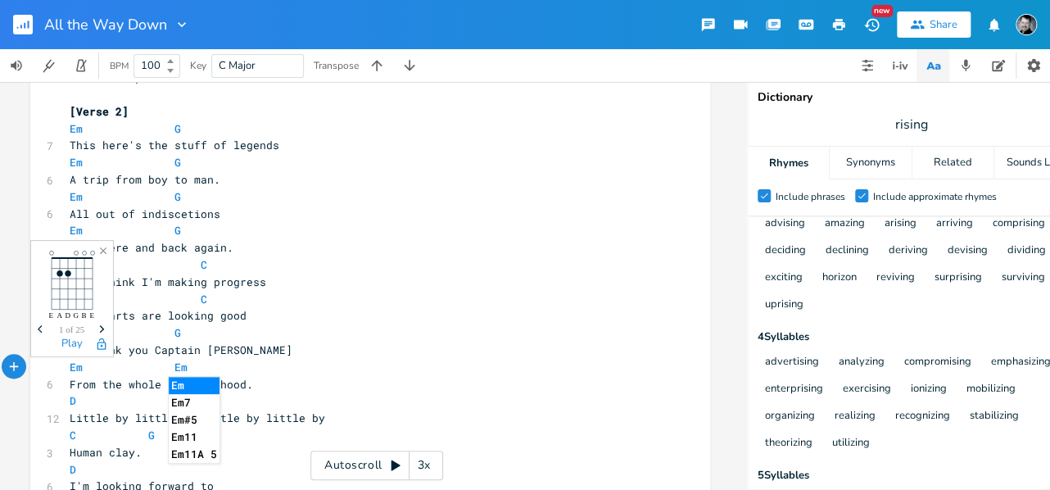
click at [370, 314] on pre "The charts are looking good" at bounding box center [362, 315] width 592 height 17
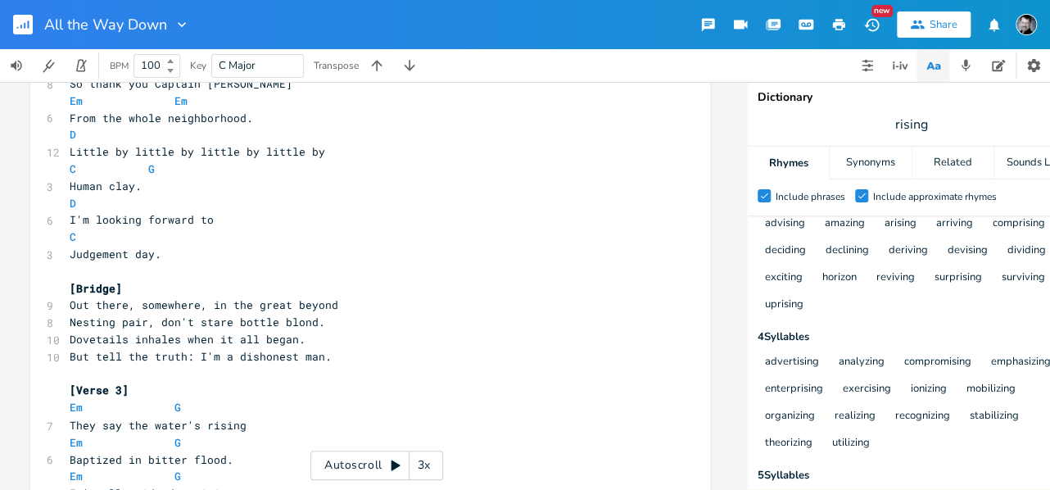
scroll to position [968, 0]
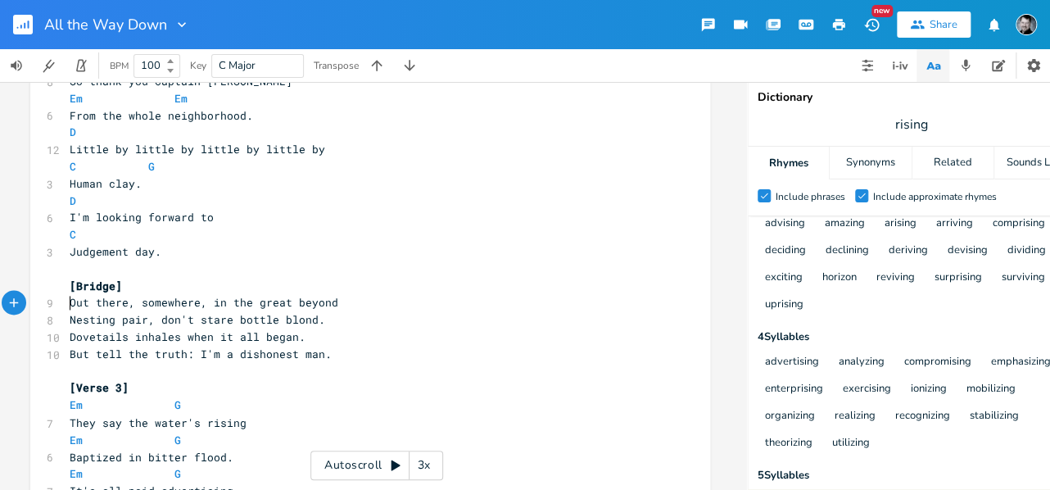
click at [66, 305] on pre "Out there, somewhere, in the great beyond" at bounding box center [362, 302] width 592 height 17
type textarea "D"
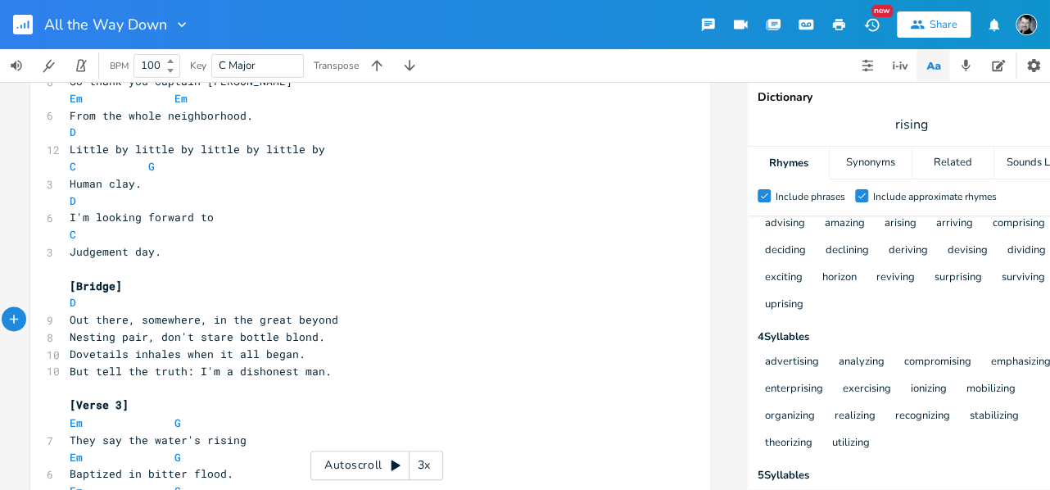
click at [75, 303] on pre "D" at bounding box center [362, 302] width 592 height 17
type textarea "C"
click at [66, 338] on pre "Nesting pair, don't stare bottle blond." at bounding box center [362, 337] width 592 height 17
type textarea "G"
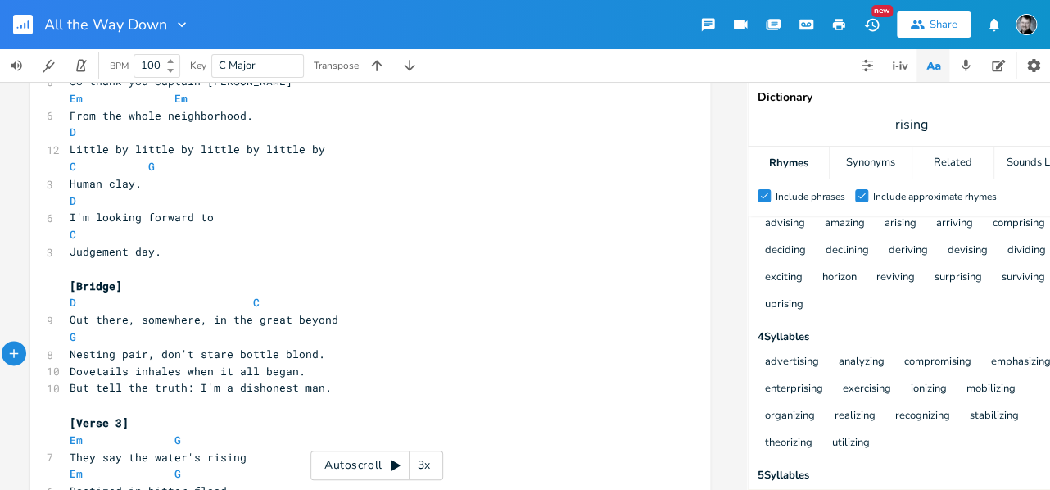
click at [79, 335] on pre "G" at bounding box center [362, 337] width 592 height 17
type textarea "D"
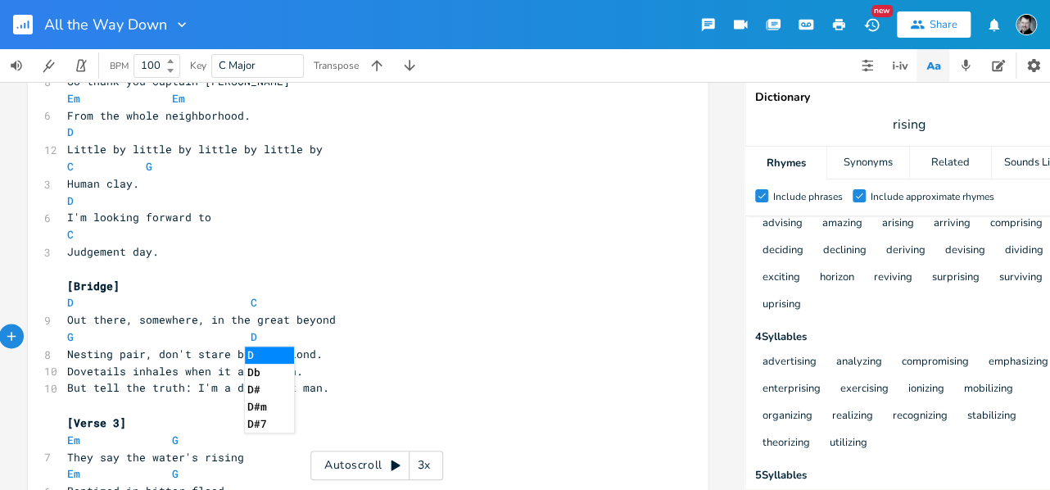
scroll to position [0, 0]
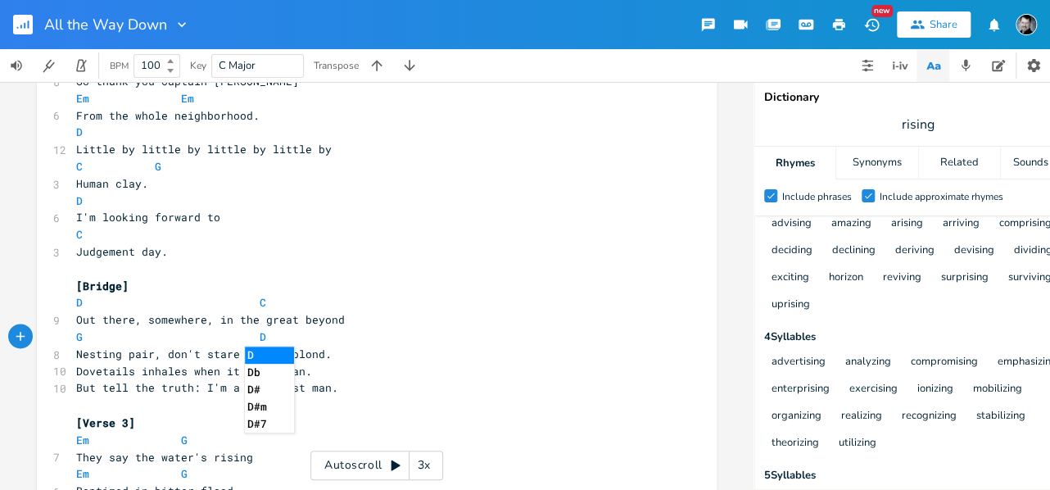
click at [76, 388] on span "But tell the truth: I'm a dishonest man." at bounding box center [207, 387] width 262 height 15
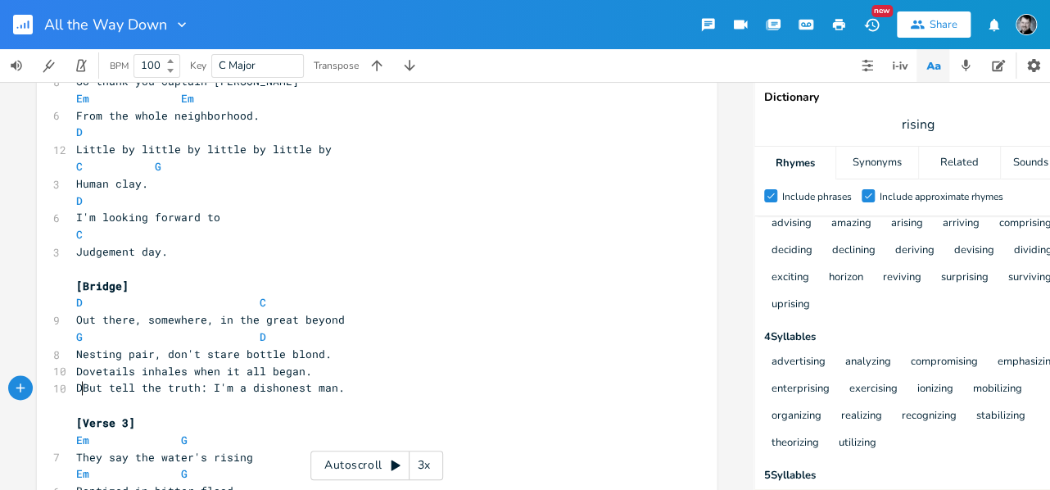
type textarea "D2"
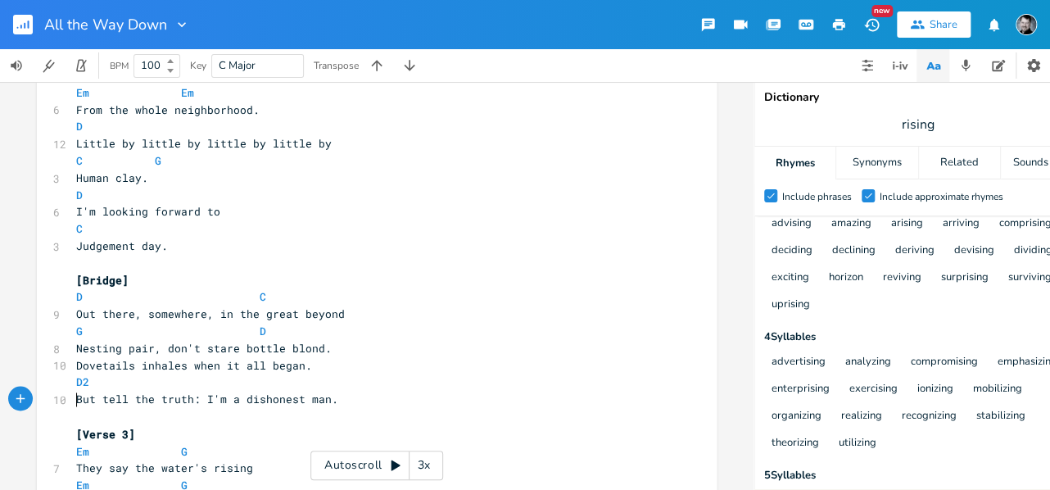
click at [94, 385] on pre "D2" at bounding box center [369, 382] width 592 height 17
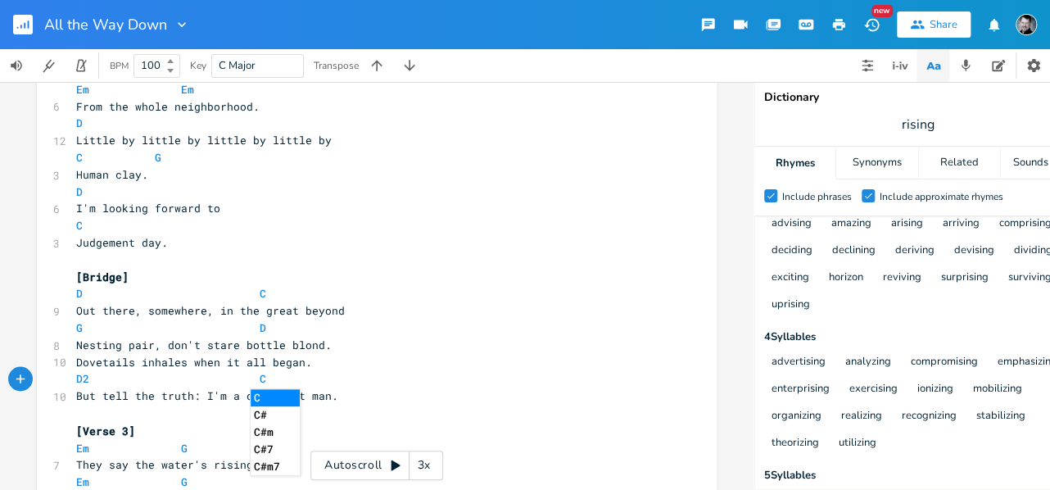
type textarea "C2"
click at [89, 378] on span at bounding box center [95, 378] width 13 height 17
type textarea "/c"
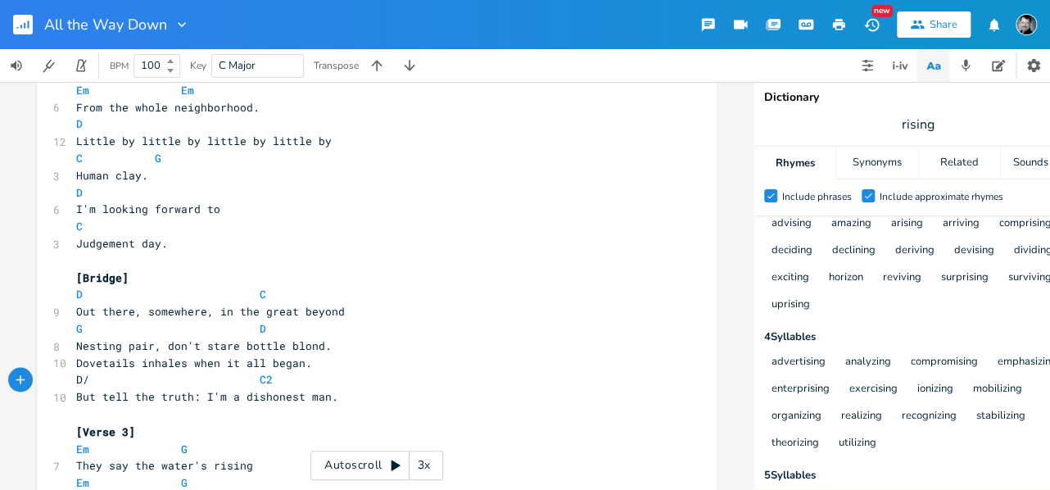
type textarea "C"
drag, startPoint x: 265, startPoint y: 383, endPoint x: 252, endPoint y: 378, distance: 13.7
click at [252, 378] on pre "D/C C2" at bounding box center [369, 379] width 592 height 17
type textarea "C/B"
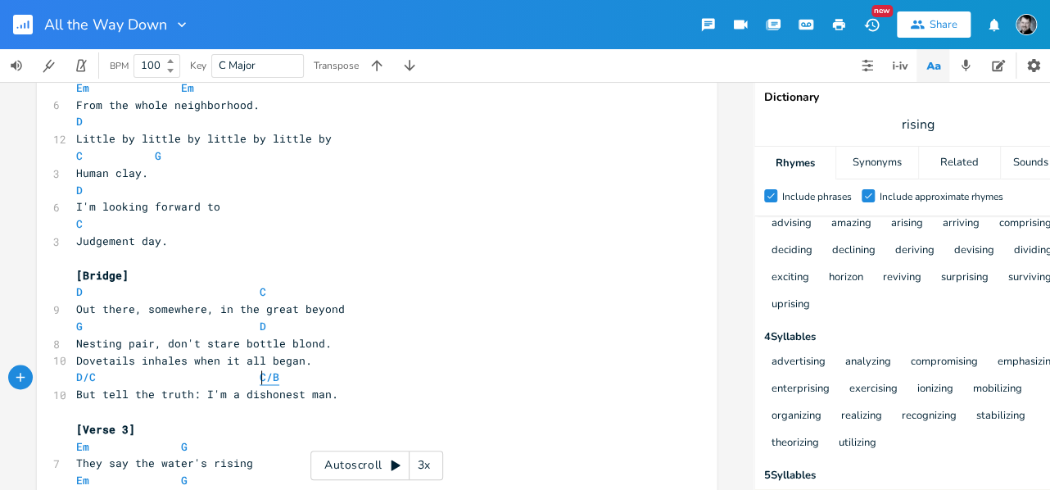
click at [260, 378] on span "C/B" at bounding box center [270, 377] width 20 height 16
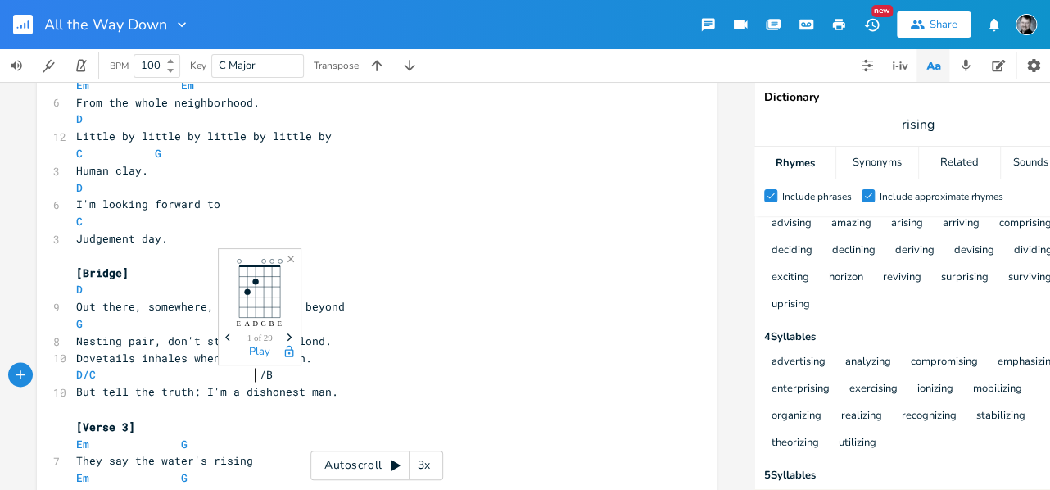
type textarea "D"
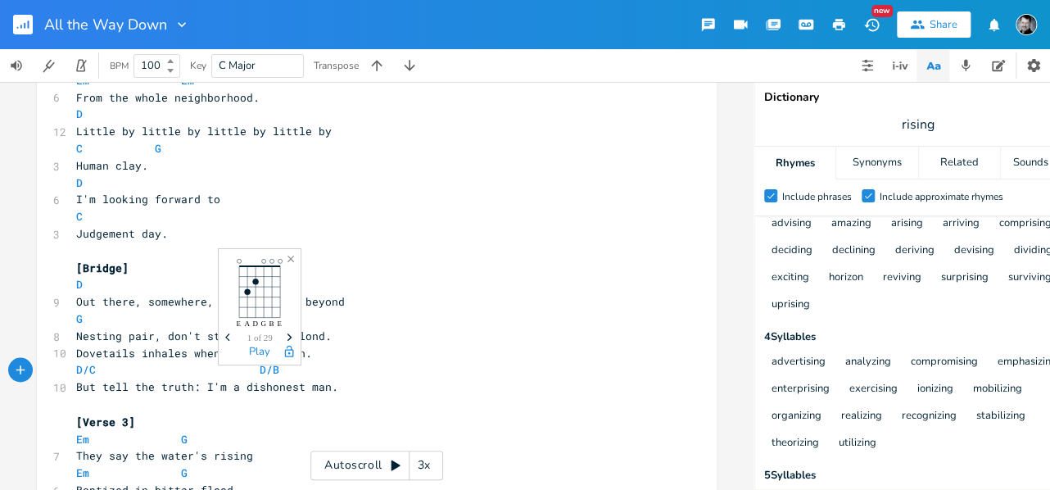
click at [381, 369] on pre "D/C D/B" at bounding box center [369, 369] width 592 height 17
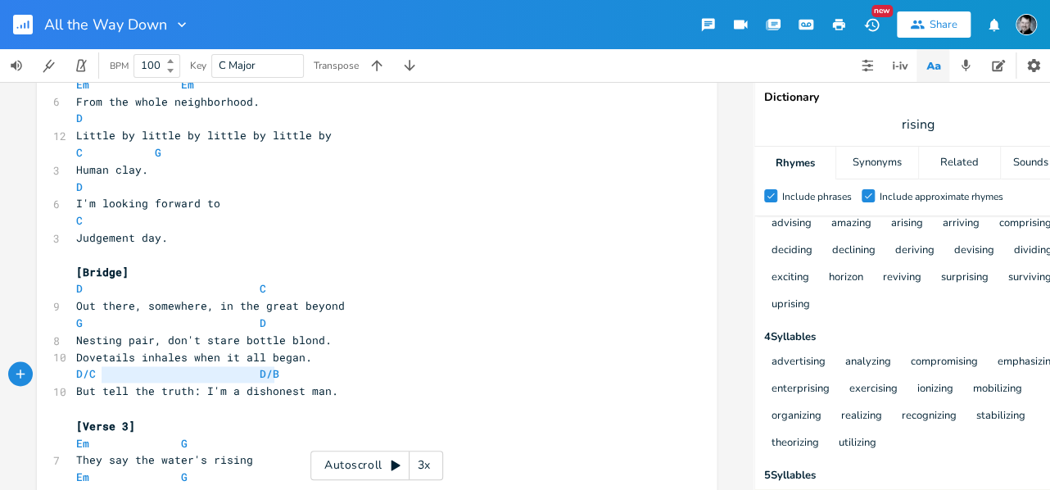
type textarea "D/C D/B"
drag, startPoint x: 249, startPoint y: 371, endPoint x: 64, endPoint y: 374, distance: 185.2
click at [64, 374] on div "D/C D/B x [Verse 1] Em G 7 This here's a long lost story Em G 6 A tale that mus…" at bounding box center [377, 132] width 680 height 2046
click at [324, 345] on pre "Nesting pair, don't stare bottle blond." at bounding box center [369, 340] width 592 height 17
type textarea "'"
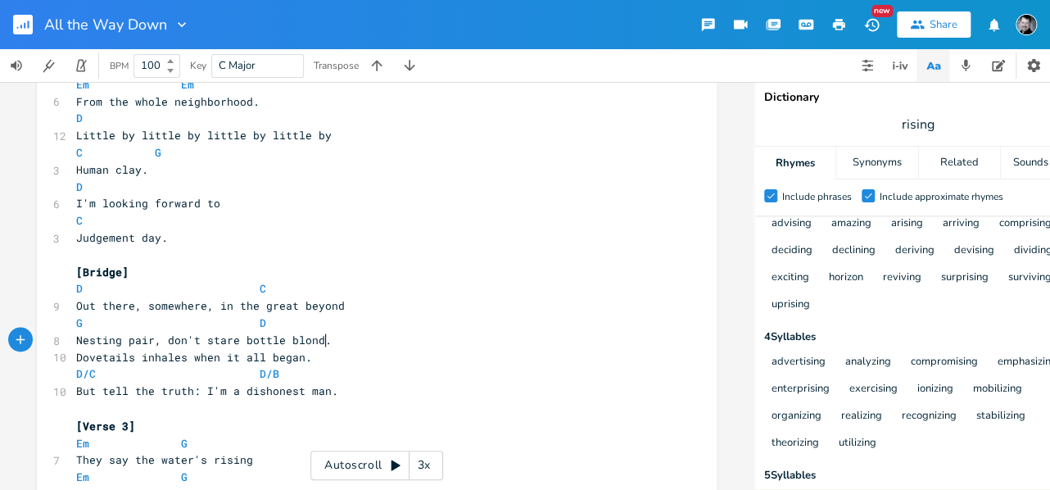
scroll to position [0, 2]
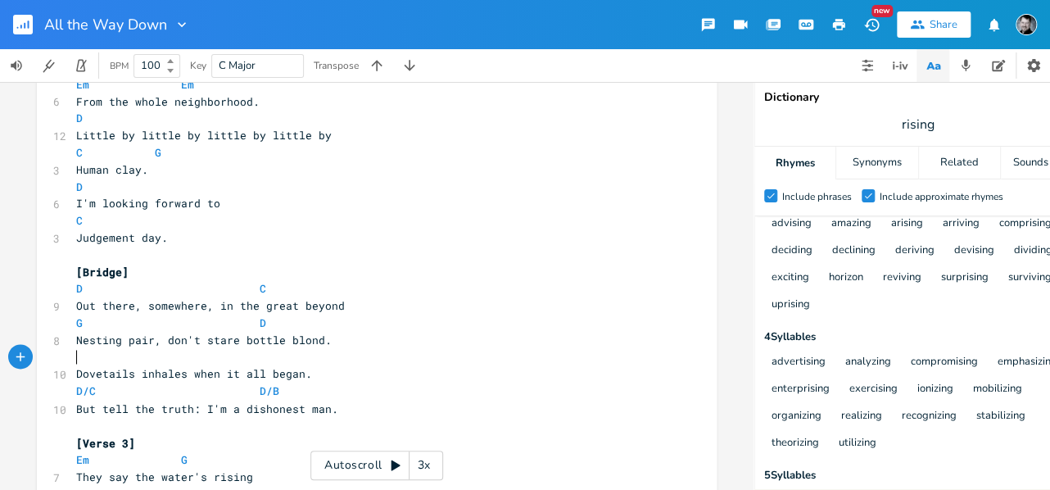
paste textarea "B"
drag, startPoint x: 274, startPoint y: 390, endPoint x: 248, endPoint y: 388, distance: 25.5
click at [247, 391] on pre "D/C D/B" at bounding box center [369, 391] width 592 height 17
type textarea "G"
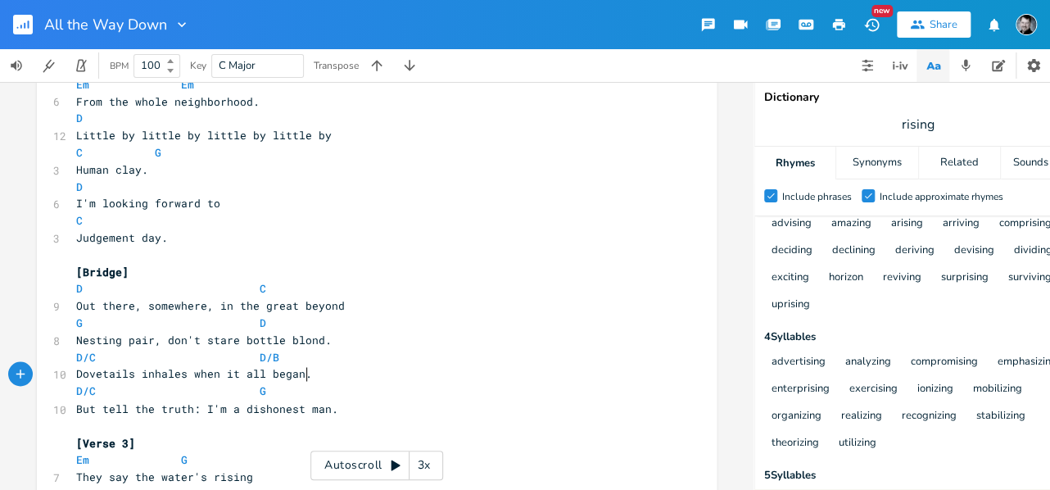
click at [359, 382] on pre "Dovetails inhales when it all began." at bounding box center [369, 373] width 592 height 17
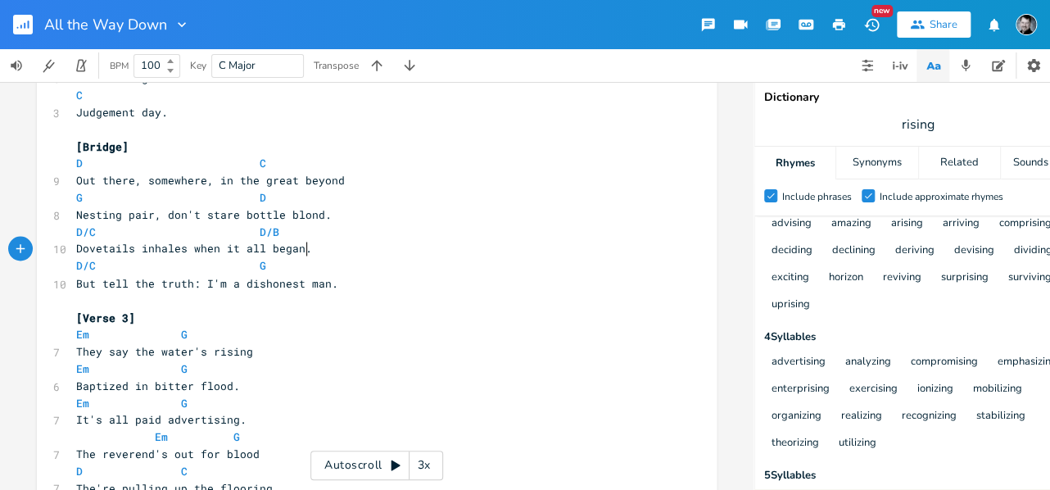
scroll to position [1108, 0]
click at [969, 67] on icon "button" at bounding box center [966, 65] width 15 height 15
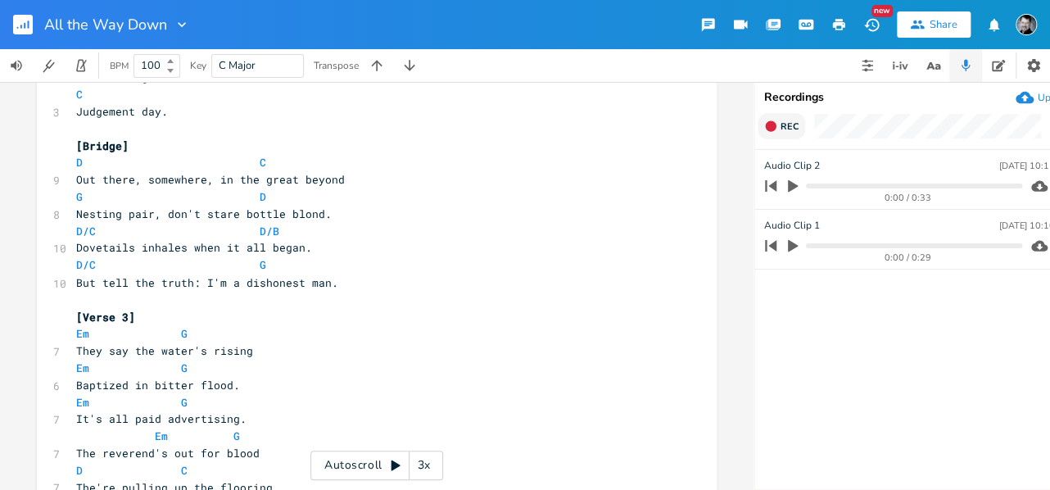
click at [773, 127] on icon "button" at bounding box center [770, 125] width 11 height 11
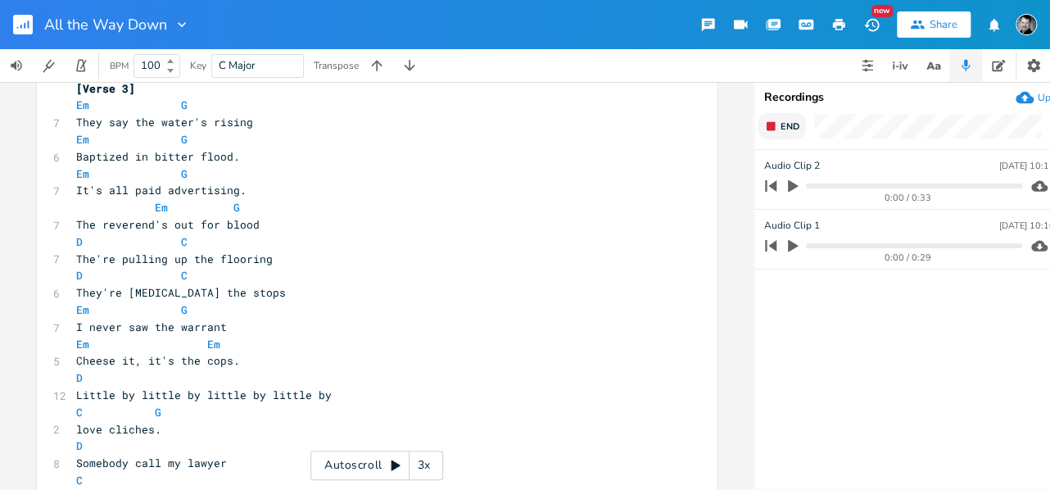
scroll to position [1348, 0]
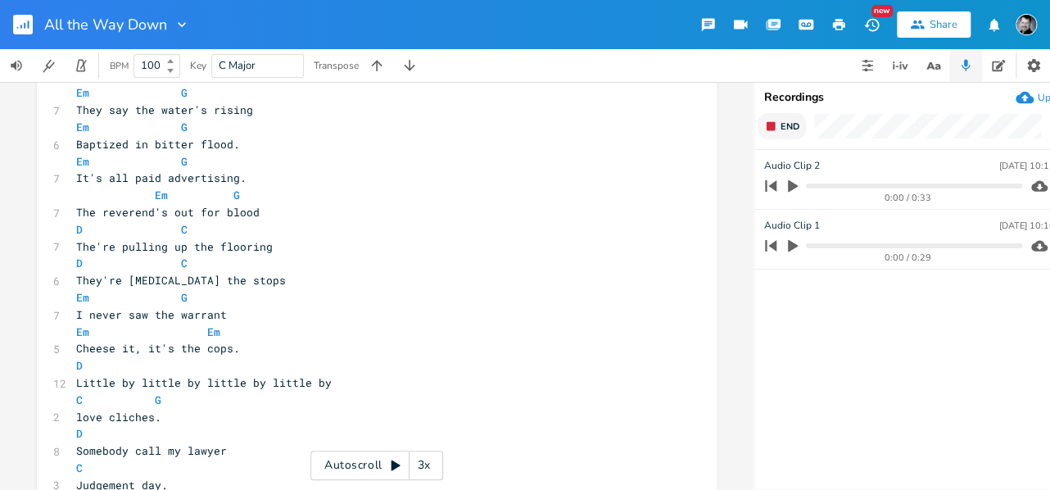
click at [794, 111] on div "Recordings Upload End 1:08 Audio Clip 2 [DATE] 10:11 PM 0:00 / 0:33 Audio Clip …" at bounding box center [919, 285] width 328 height 407
click at [792, 121] on span "End" at bounding box center [790, 126] width 19 height 12
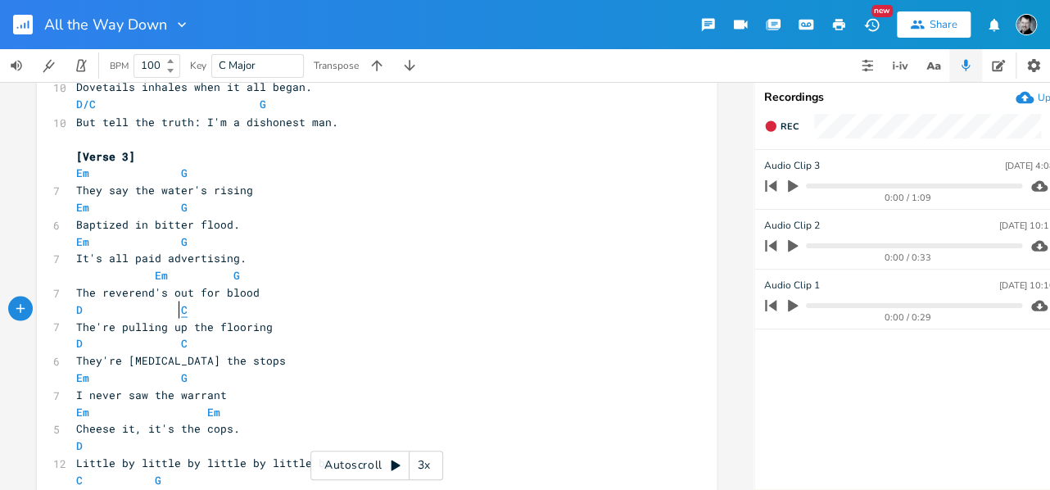
scroll to position [0, 0]
click at [181, 311] on span "C" at bounding box center [184, 309] width 7 height 16
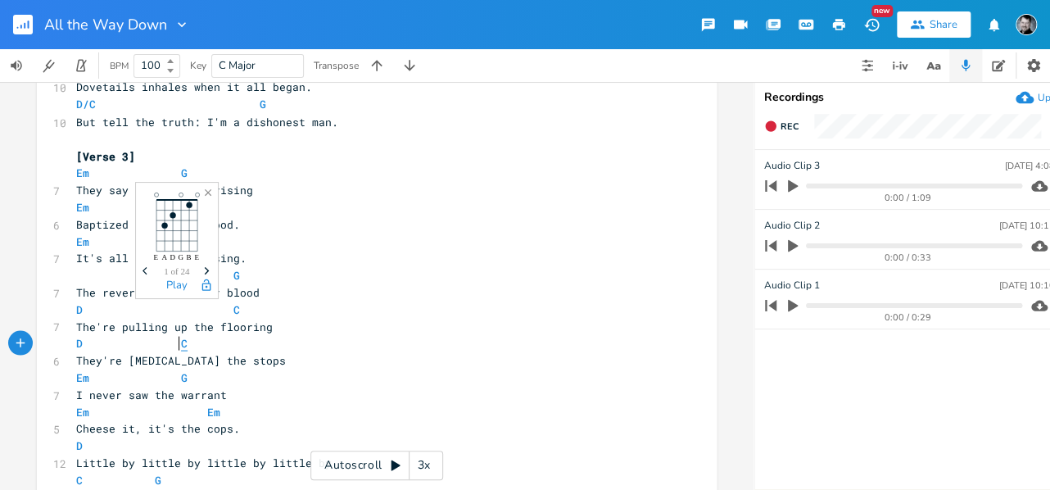
click at [181, 341] on span "C" at bounding box center [184, 343] width 7 height 16
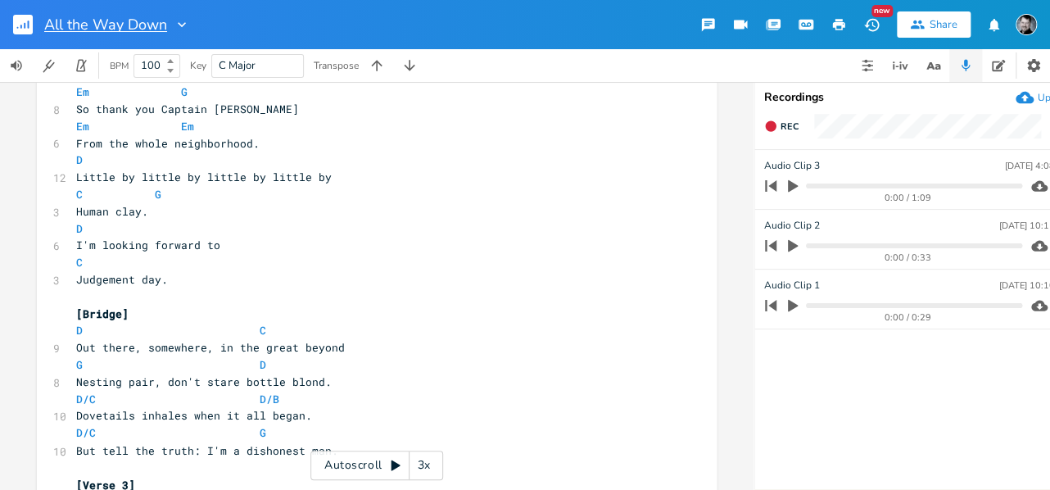
scroll to position [0, 1]
type input "Judgement Day"
click at [364, 148] on pre "From the whole neighborhood." at bounding box center [369, 143] width 592 height 17
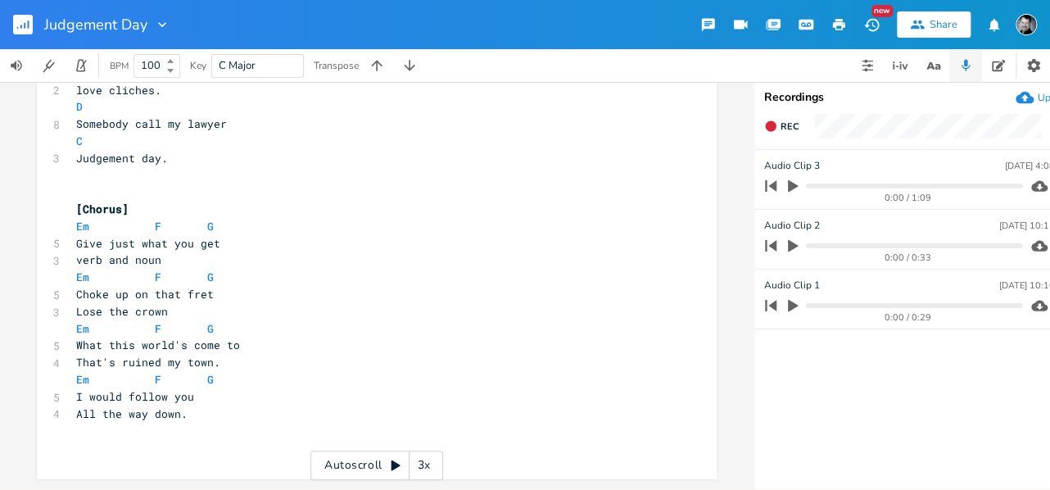
scroll to position [1686, 0]
